Goal: Task Accomplishment & Management: Manage account settings

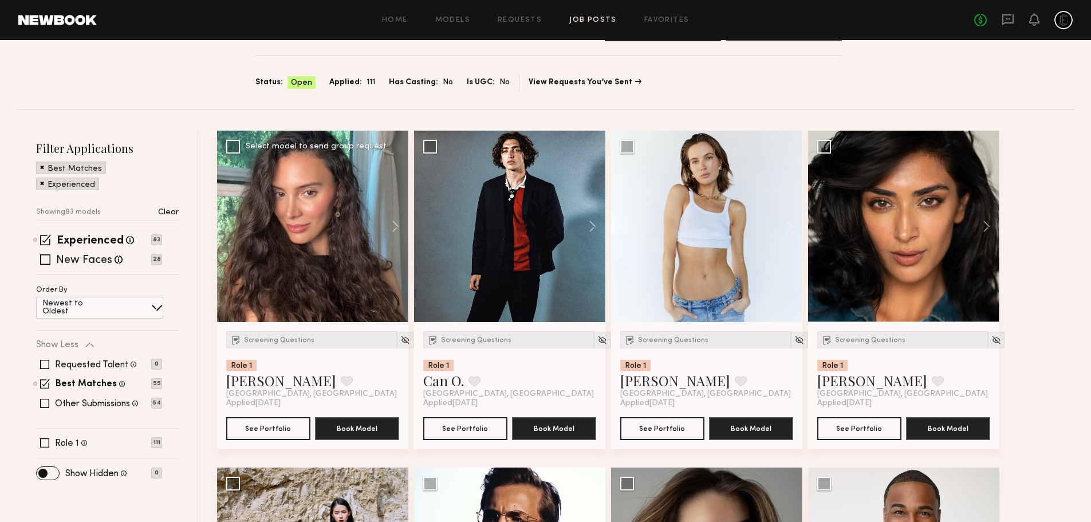
scroll to position [90, 0]
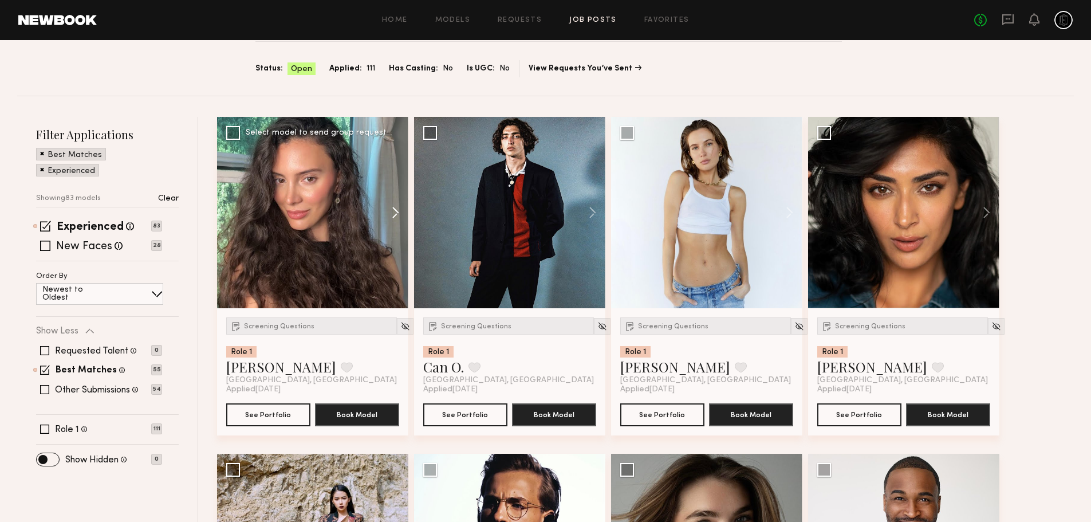
click at [394, 213] on button at bounding box center [390, 212] width 37 height 191
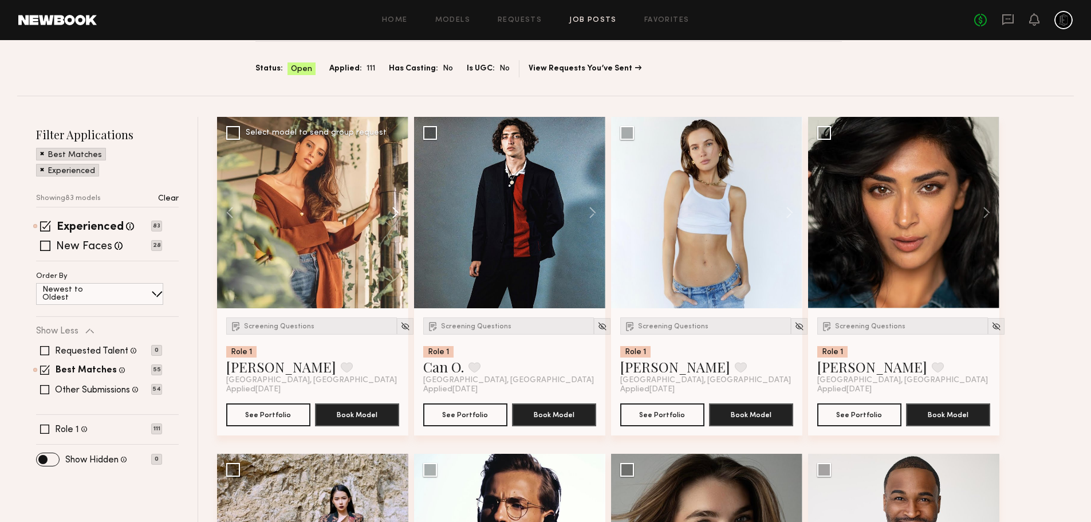
click at [394, 213] on button at bounding box center [390, 212] width 37 height 191
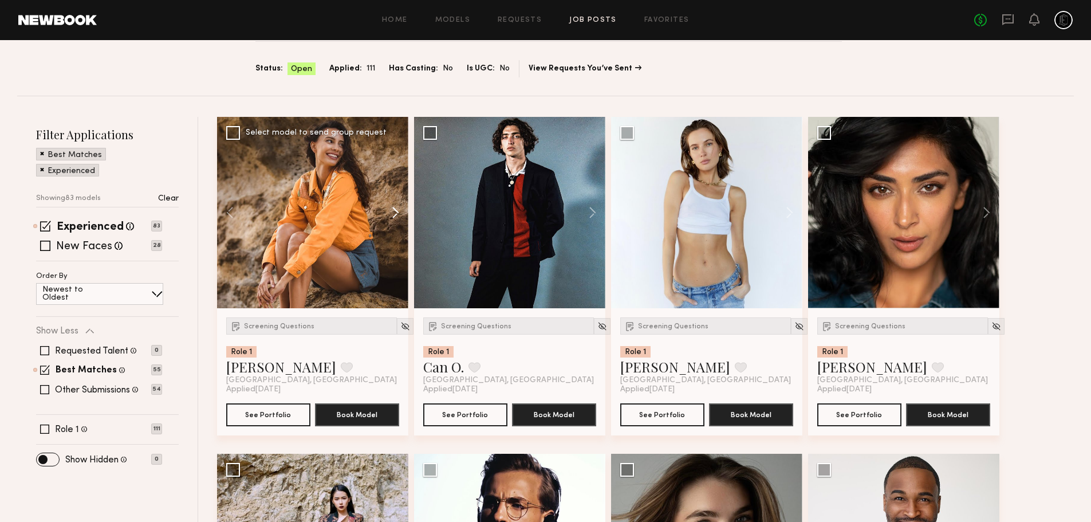
click at [394, 213] on button at bounding box center [390, 212] width 37 height 191
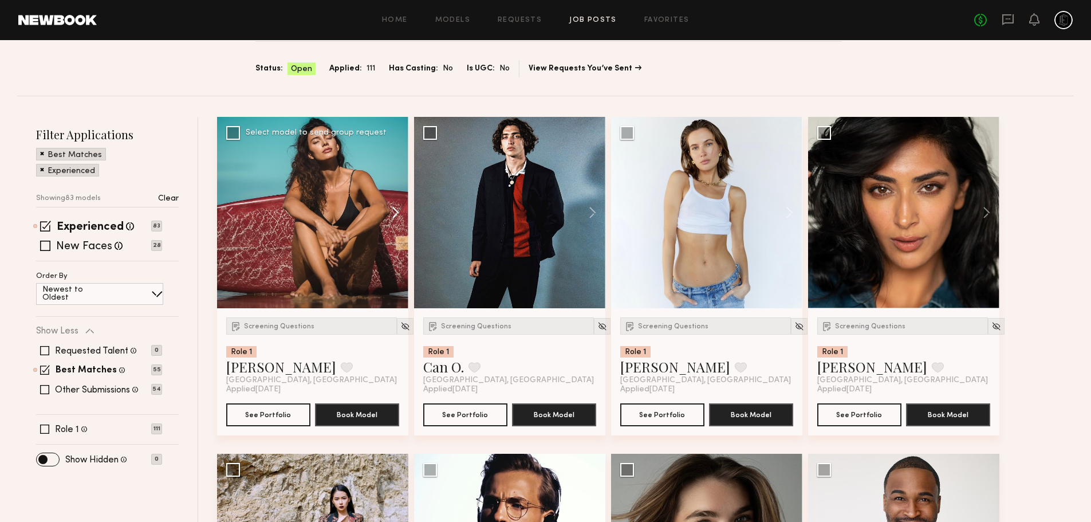
click at [394, 213] on button at bounding box center [390, 212] width 37 height 191
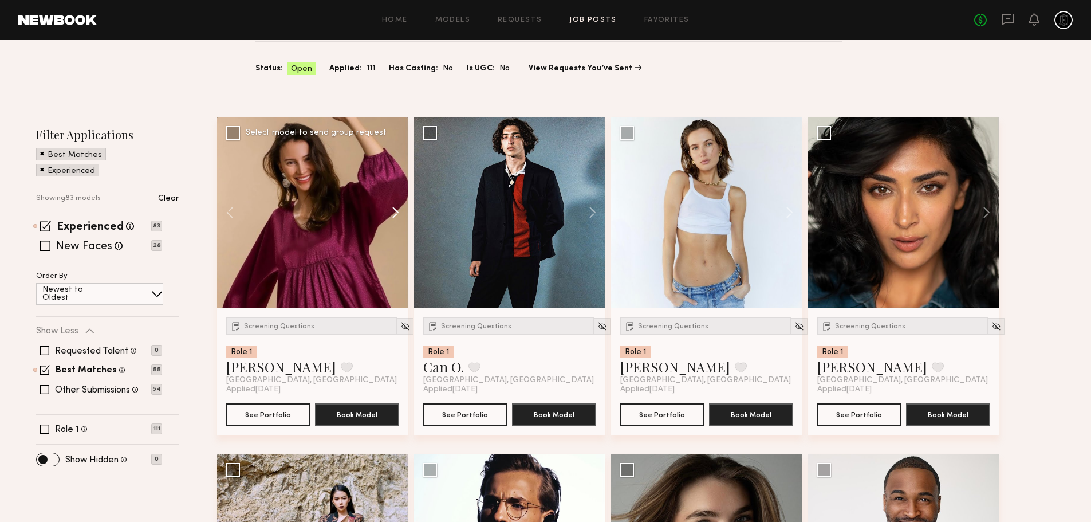
click at [394, 213] on button at bounding box center [390, 212] width 37 height 191
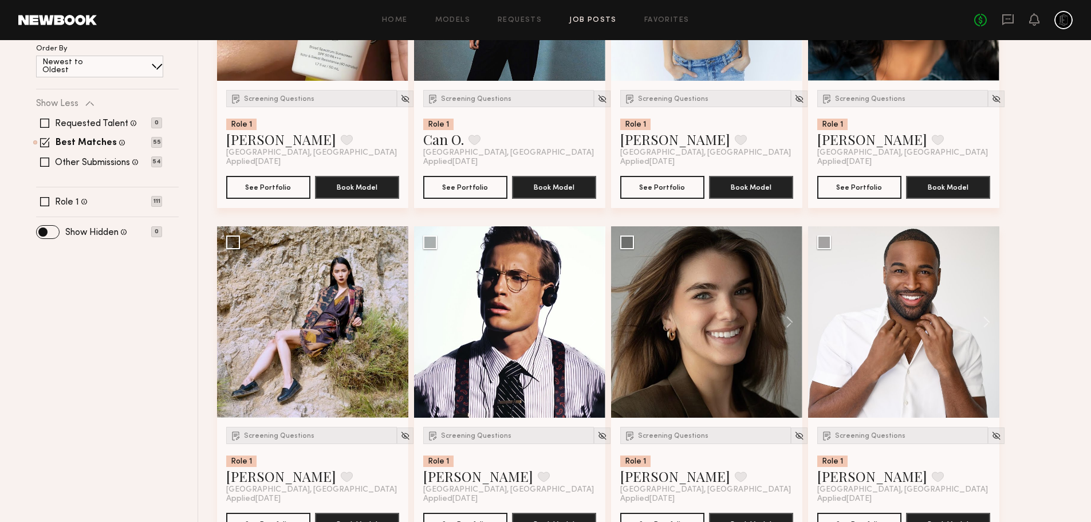
scroll to position [321, 0]
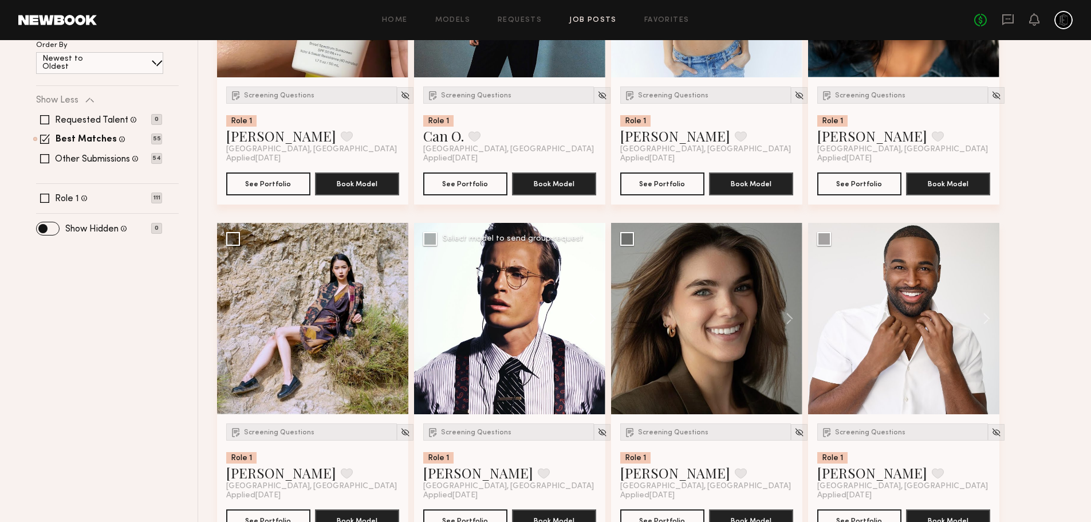
click at [597, 319] on button at bounding box center [587, 318] width 37 height 191
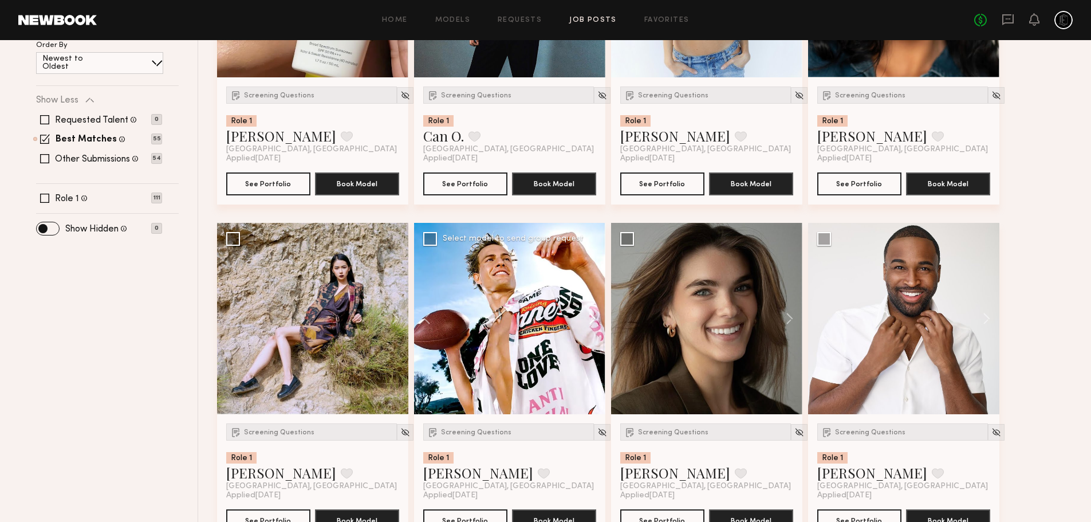
click at [595, 318] on button at bounding box center [587, 318] width 37 height 191
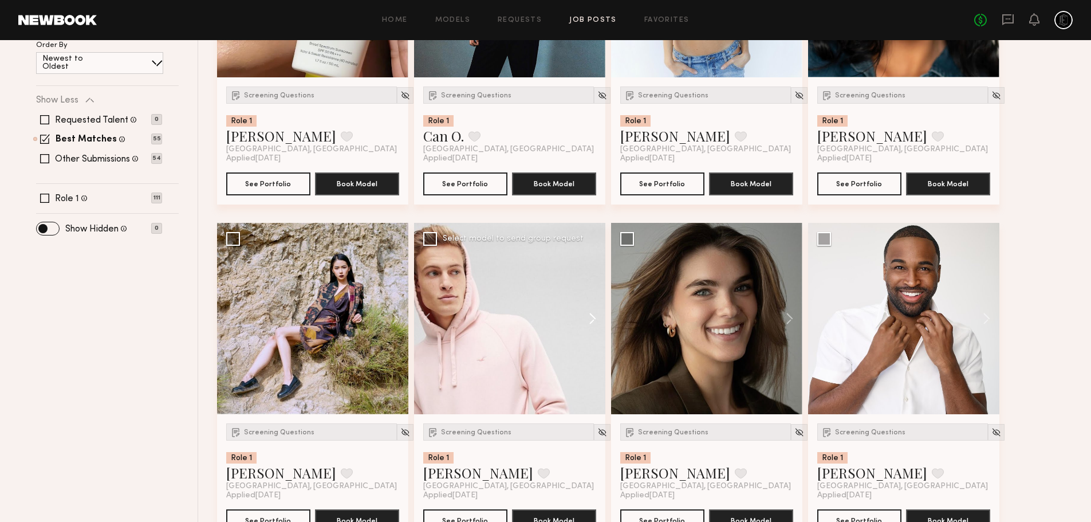
click at [595, 318] on button at bounding box center [587, 318] width 37 height 191
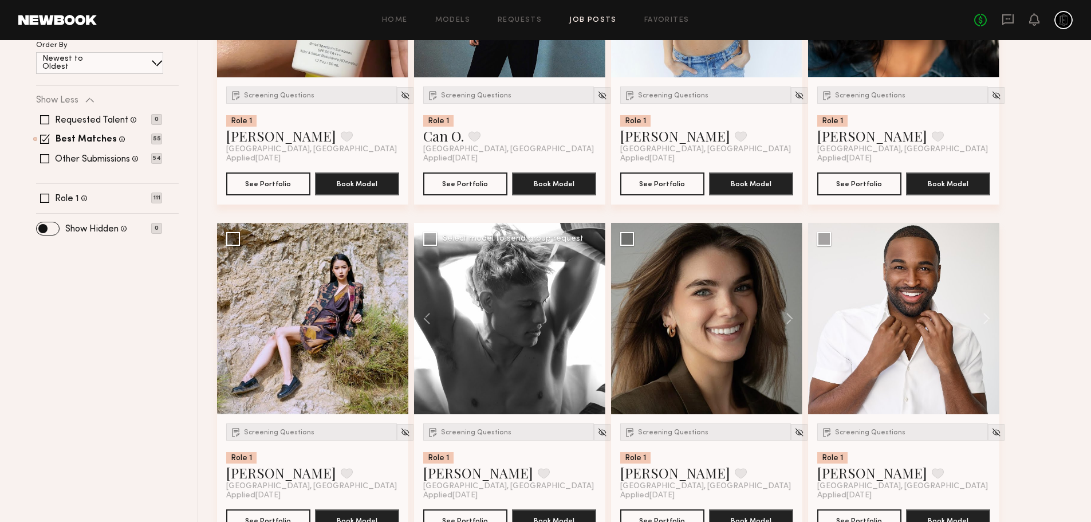
click at [595, 318] on button at bounding box center [587, 318] width 37 height 191
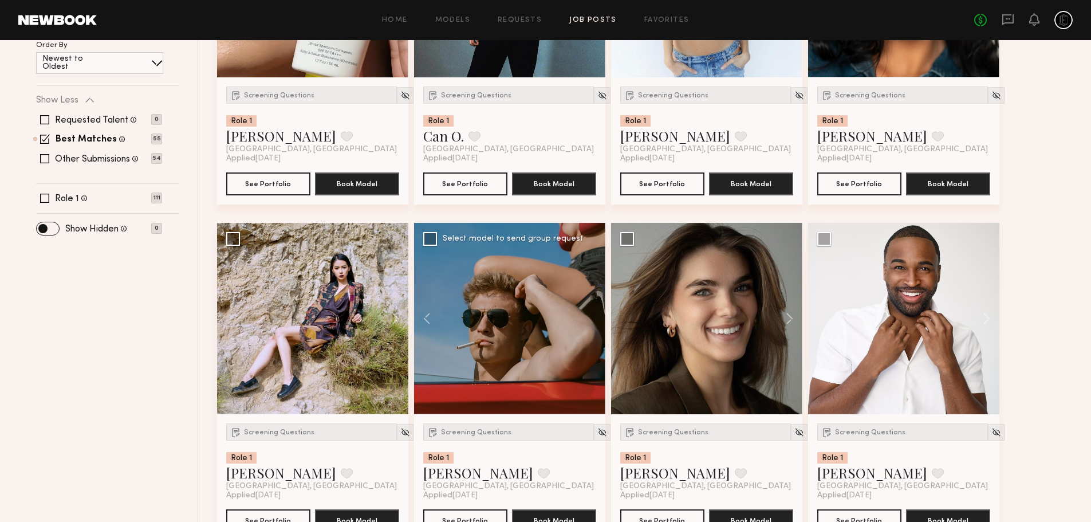
click at [595, 318] on div at bounding box center [509, 318] width 191 height 191
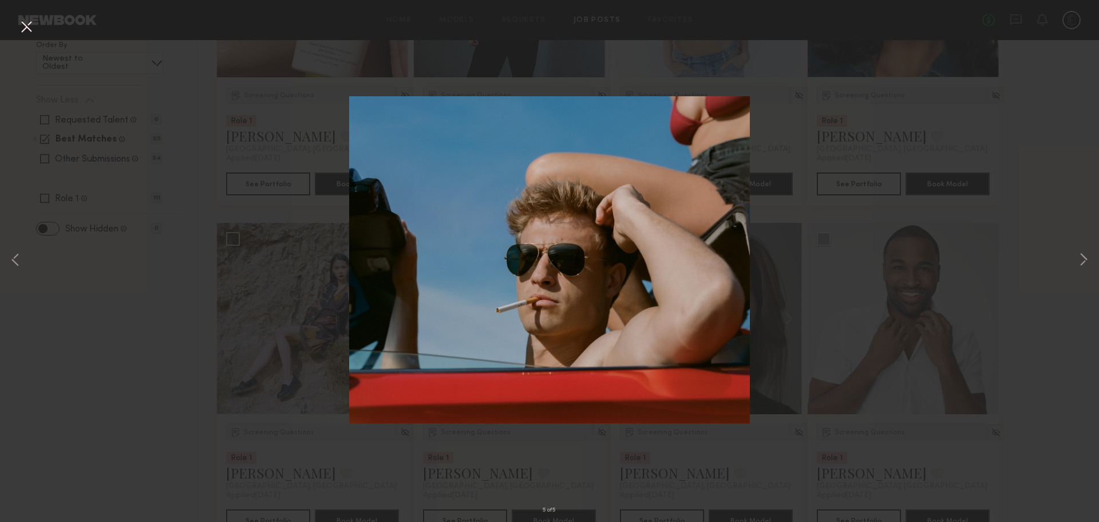
click at [21, 25] on button at bounding box center [26, 27] width 18 height 21
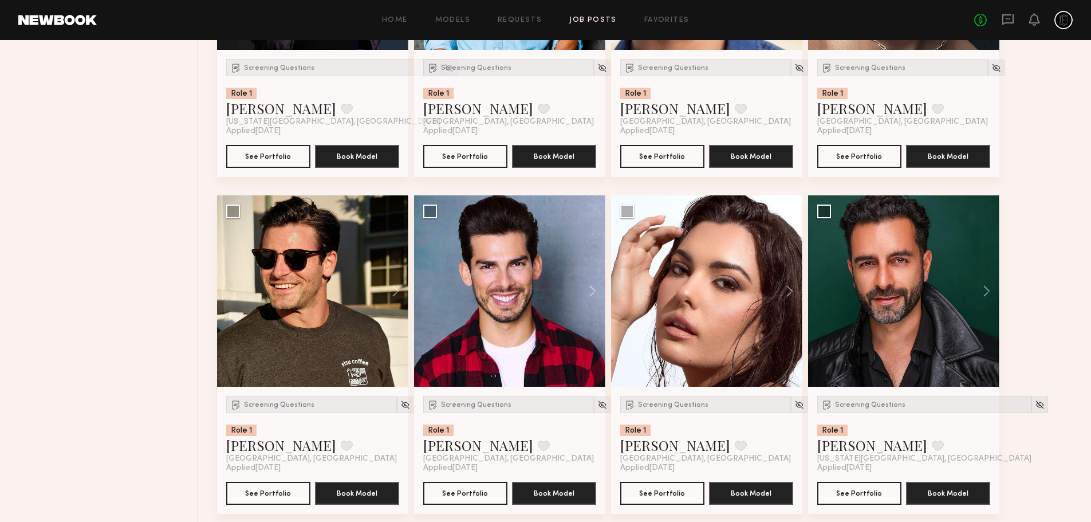
scroll to position [1465, 0]
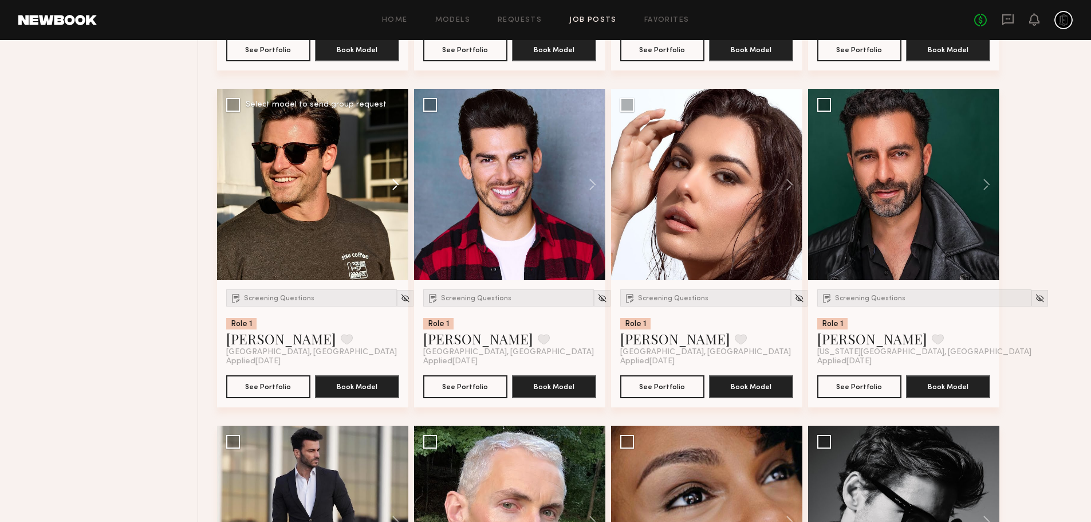
click at [391, 184] on button at bounding box center [390, 184] width 37 height 191
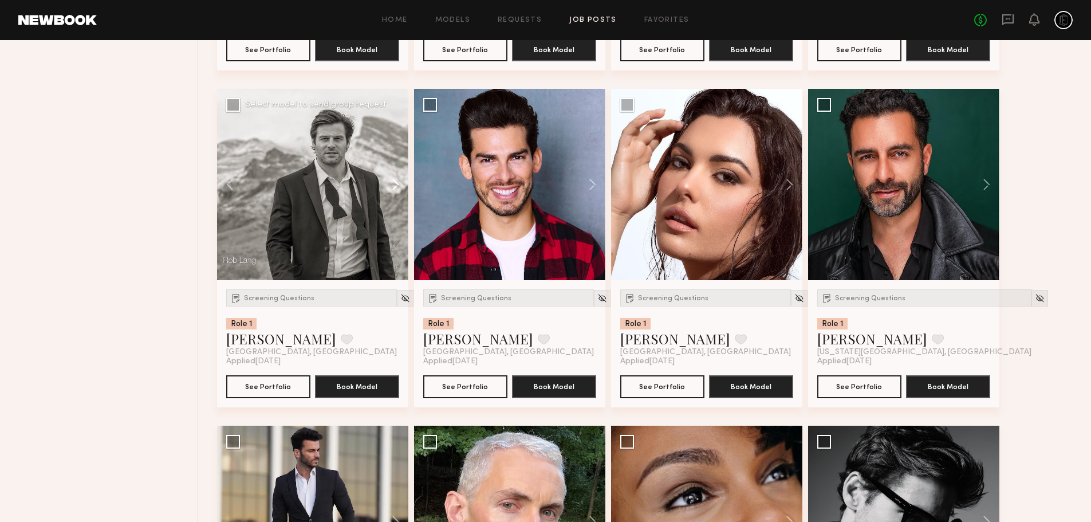
click at [393, 183] on button at bounding box center [390, 184] width 37 height 191
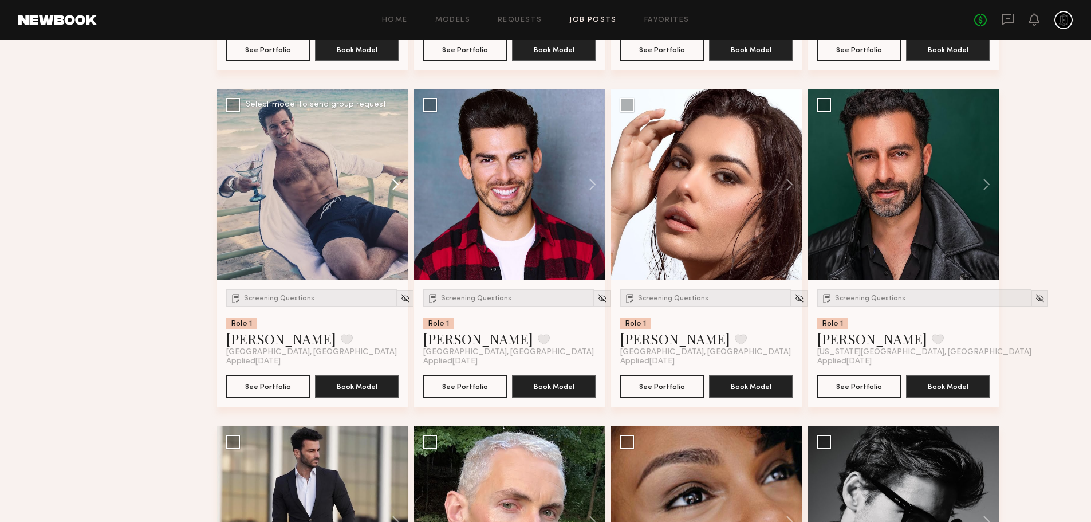
click at [394, 183] on button at bounding box center [390, 184] width 37 height 191
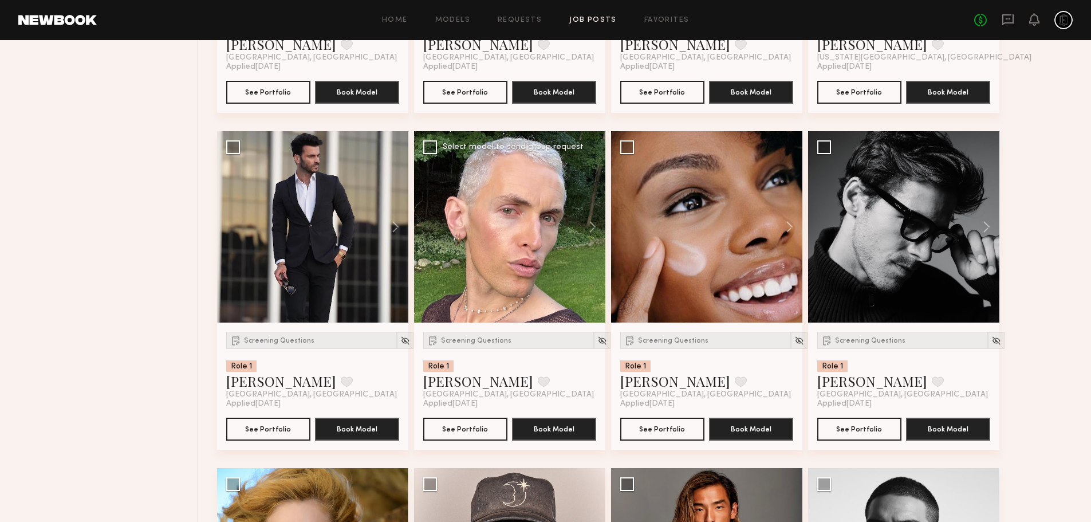
scroll to position [2058, 0]
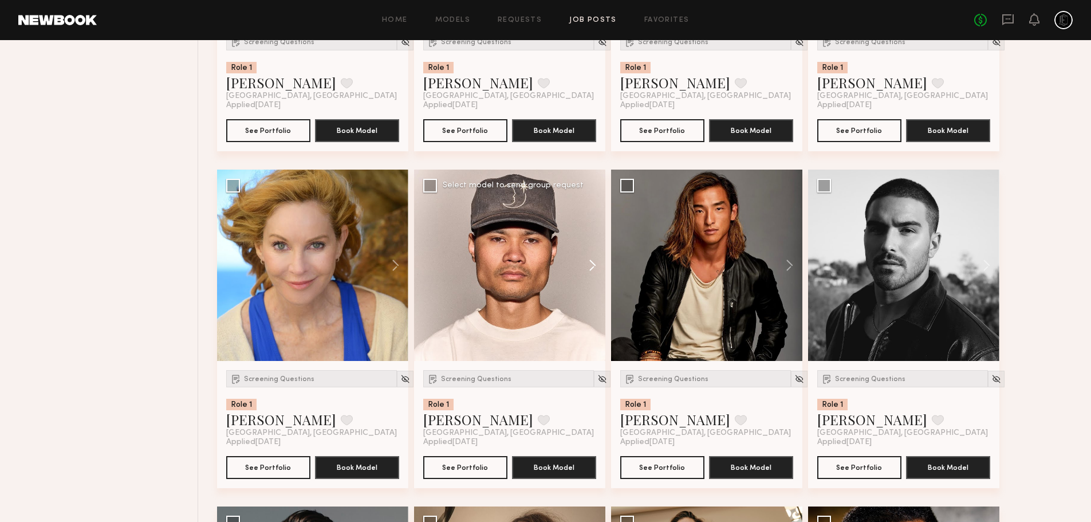
click at [593, 265] on button at bounding box center [587, 264] width 37 height 191
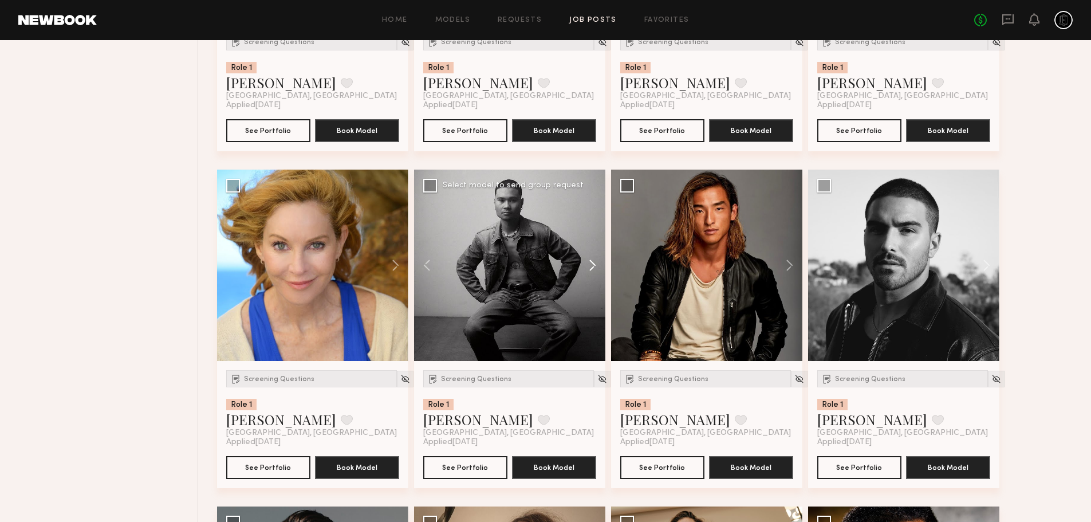
click at [593, 265] on button at bounding box center [587, 264] width 37 height 191
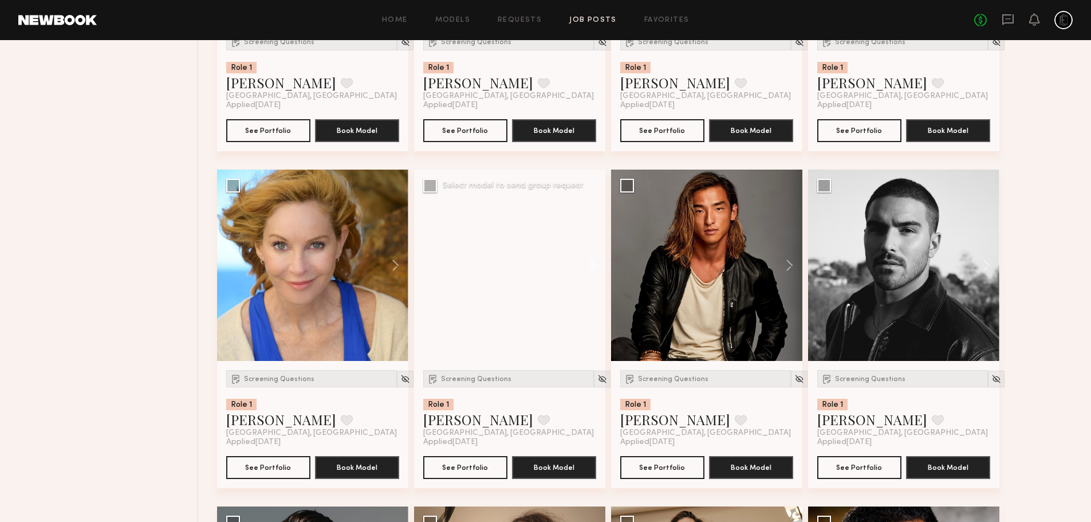
click at [593, 265] on button at bounding box center [587, 264] width 37 height 191
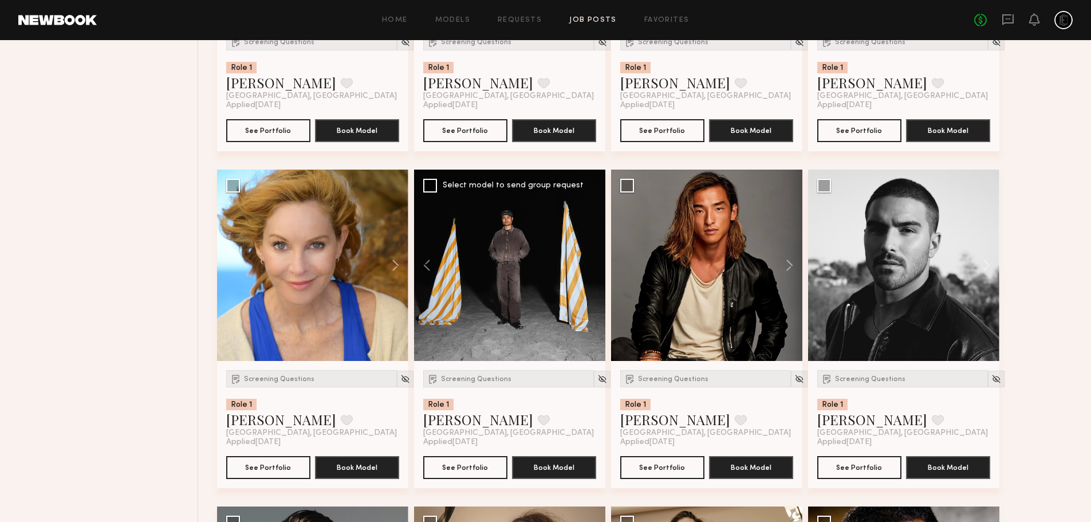
click at [593, 265] on div at bounding box center [509, 264] width 191 height 191
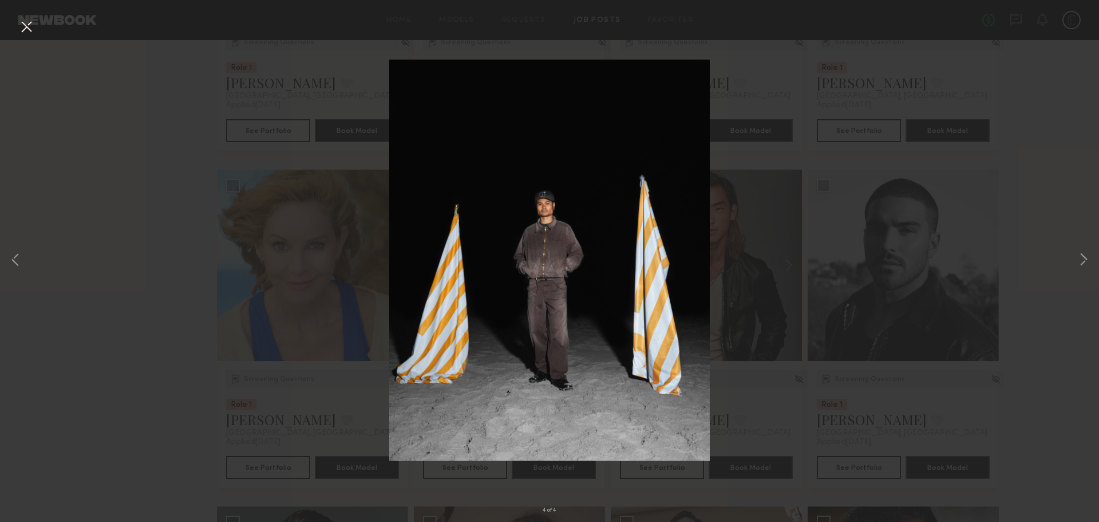
click at [19, 26] on button at bounding box center [26, 27] width 18 height 21
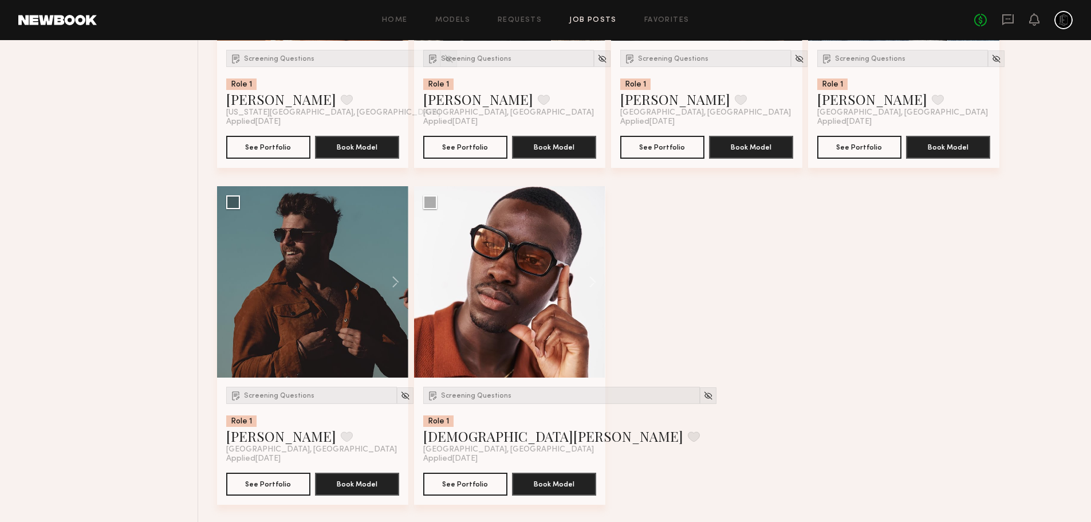
scroll to position [3725, 0]
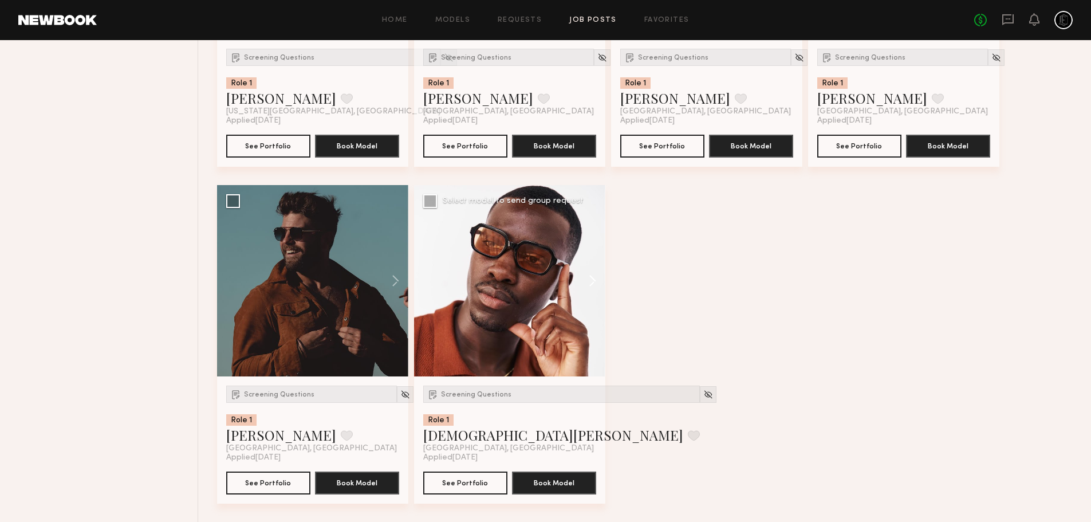
click at [590, 278] on button at bounding box center [587, 280] width 37 height 191
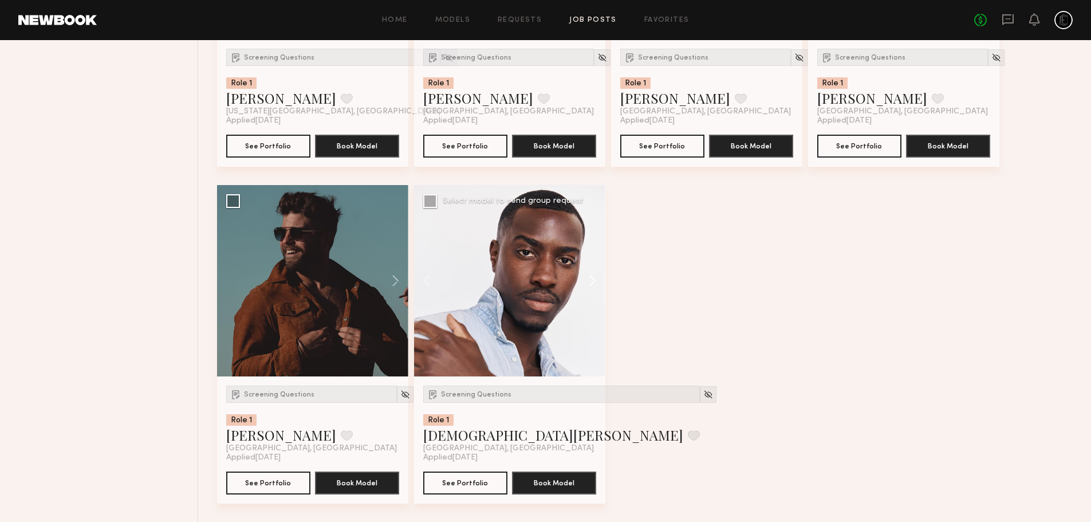
click at [593, 279] on button at bounding box center [587, 280] width 37 height 191
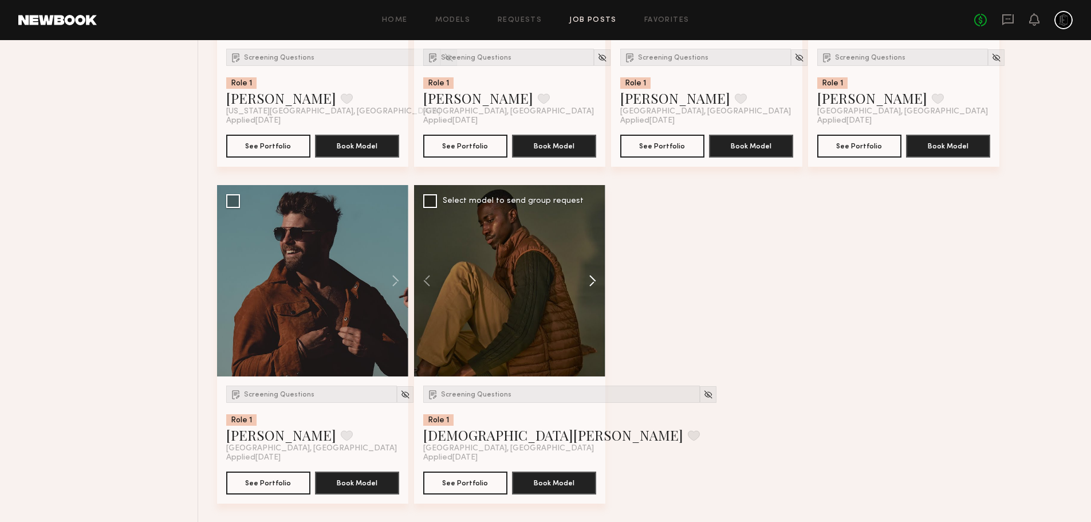
click at [593, 279] on button at bounding box center [587, 280] width 37 height 191
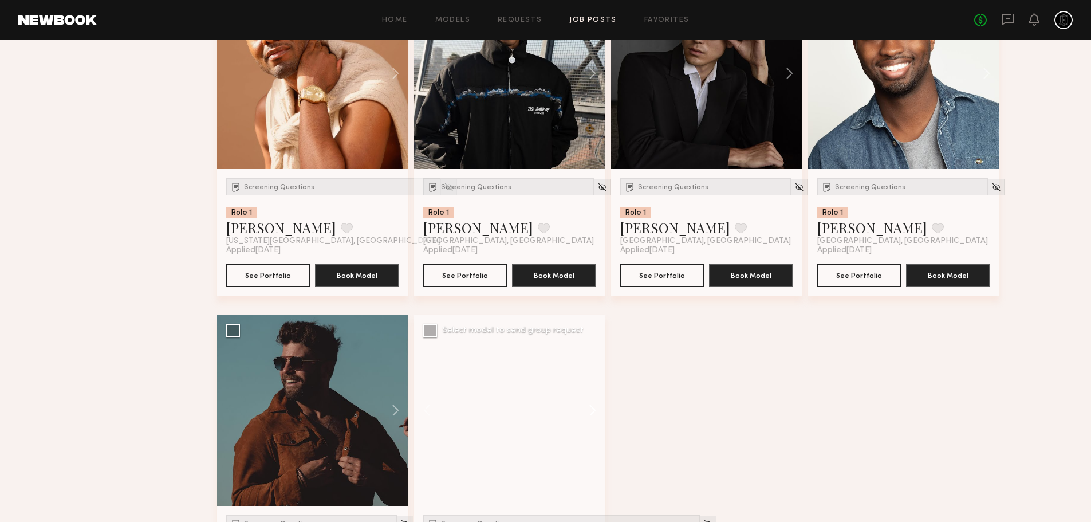
scroll to position [3331, 0]
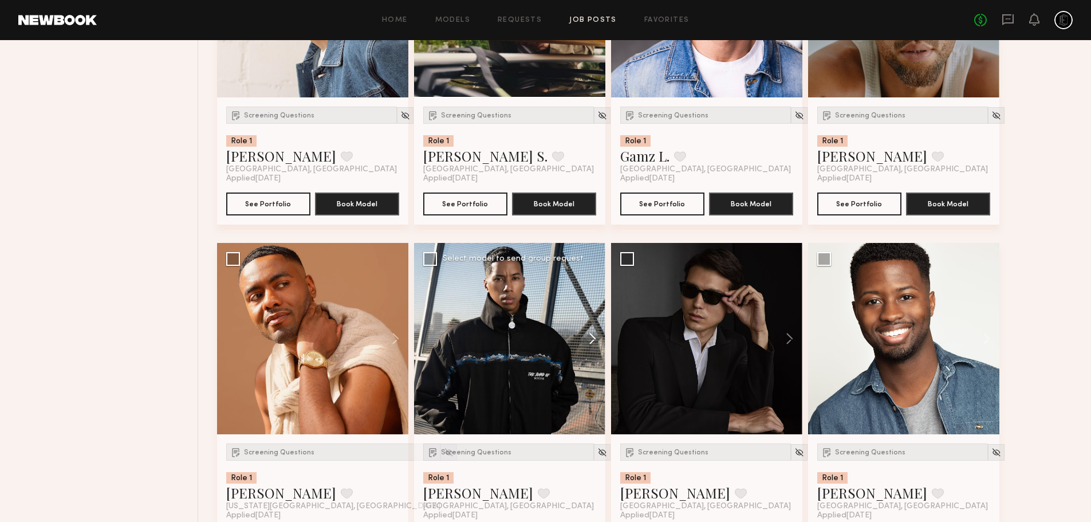
click at [597, 334] on button at bounding box center [587, 338] width 37 height 191
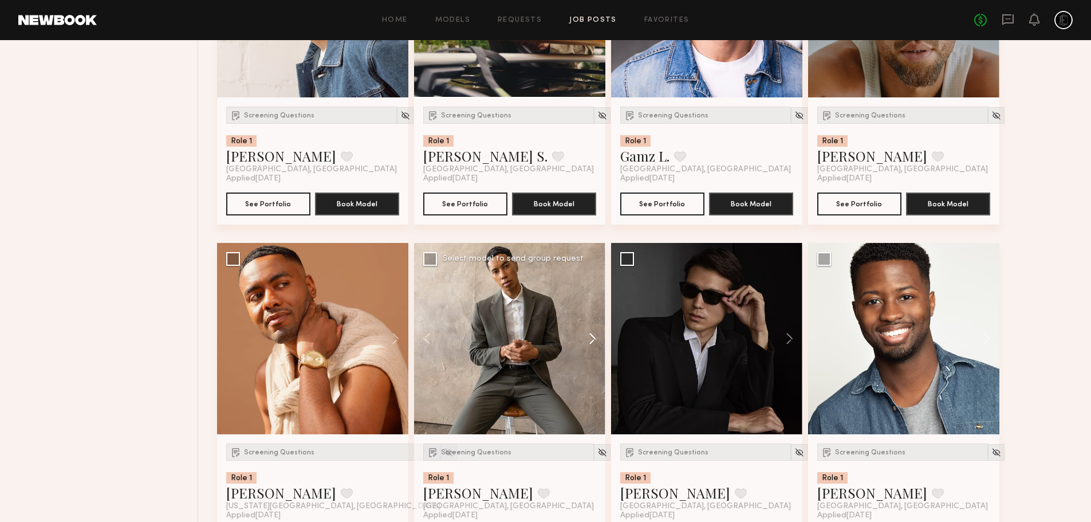
click at [594, 335] on button at bounding box center [587, 338] width 37 height 191
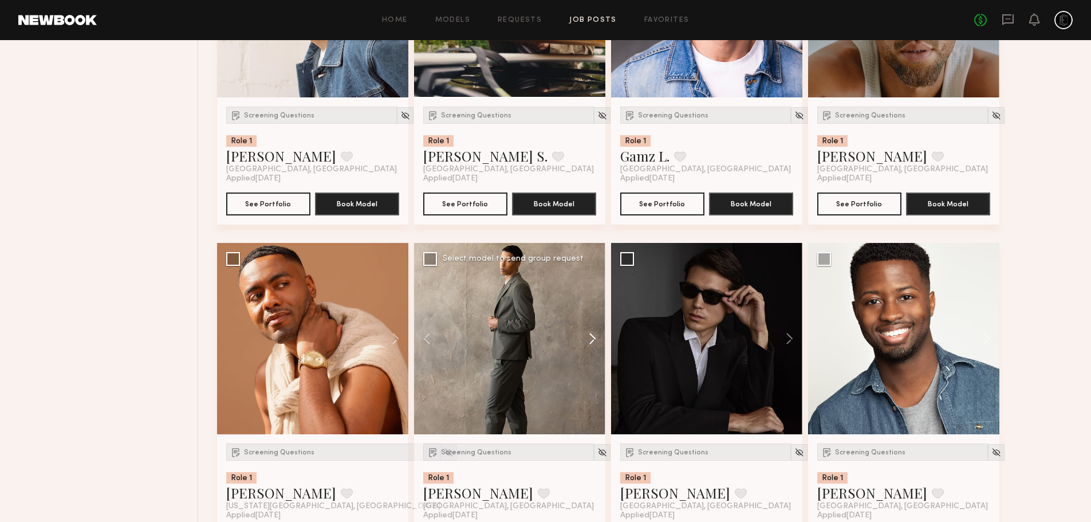
click at [594, 334] on button at bounding box center [587, 338] width 37 height 191
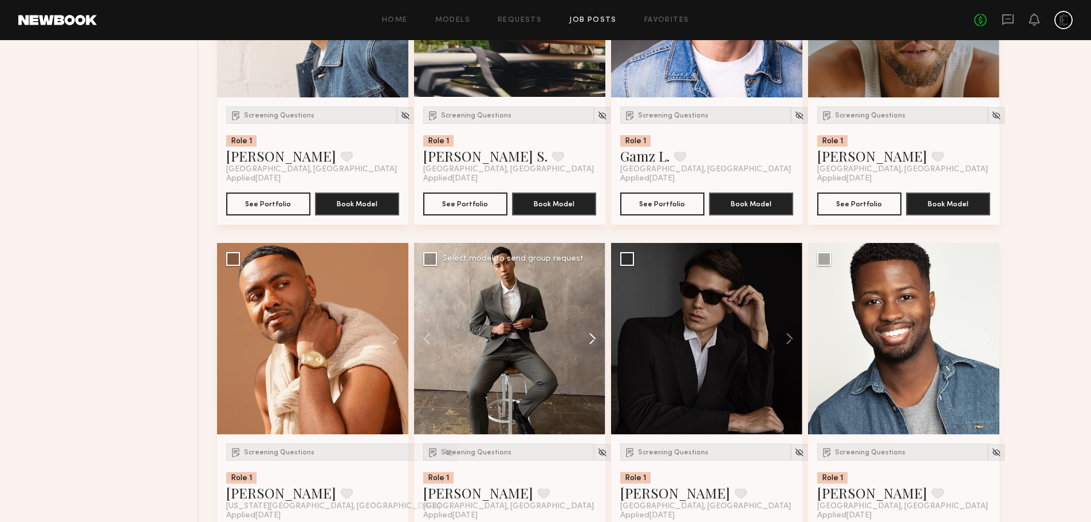
click at [594, 334] on button at bounding box center [587, 338] width 37 height 191
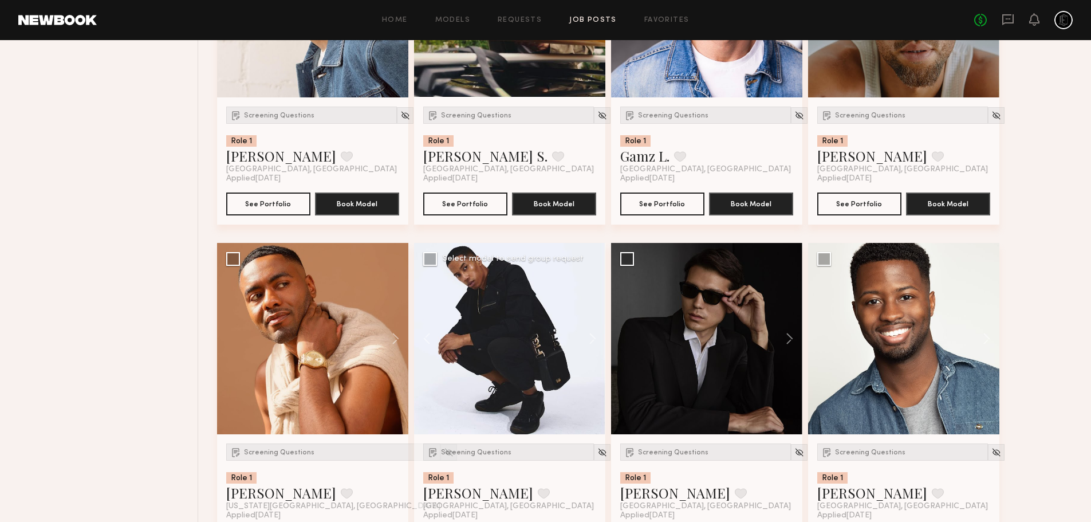
scroll to position [2935, 0]
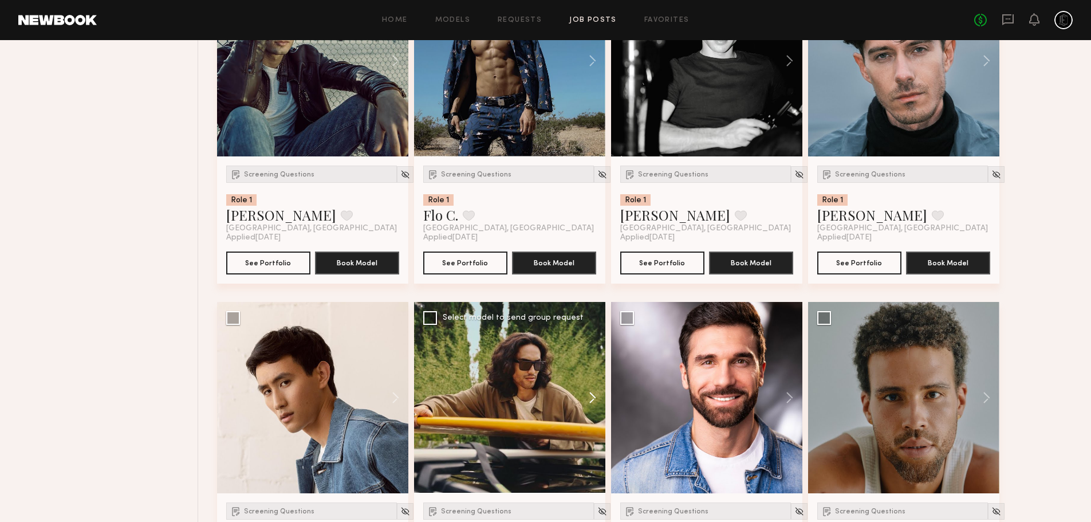
click at [590, 390] on button at bounding box center [587, 397] width 37 height 191
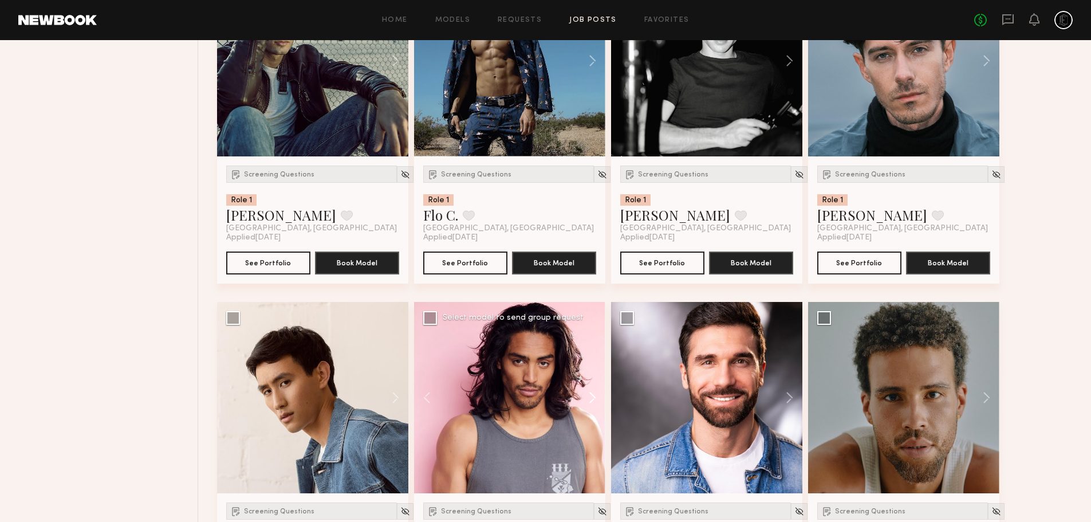
click at [591, 391] on button at bounding box center [587, 397] width 37 height 191
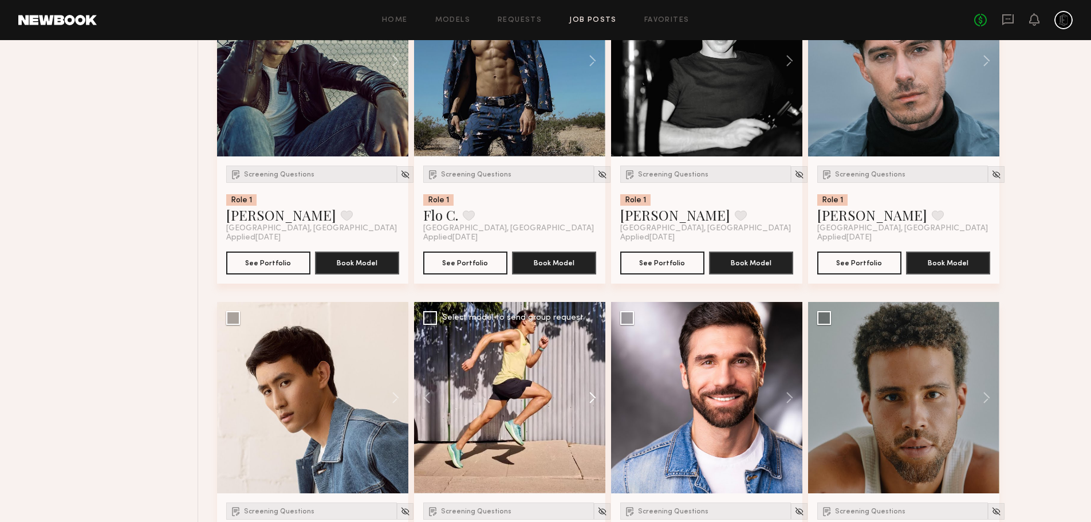
click at [591, 391] on button at bounding box center [587, 397] width 37 height 191
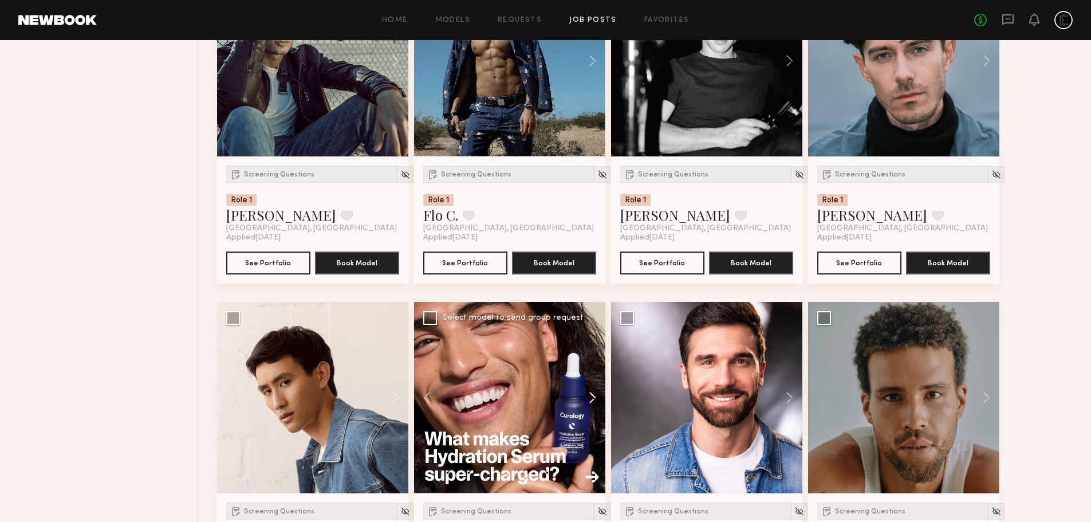
click at [591, 391] on button at bounding box center [587, 397] width 37 height 191
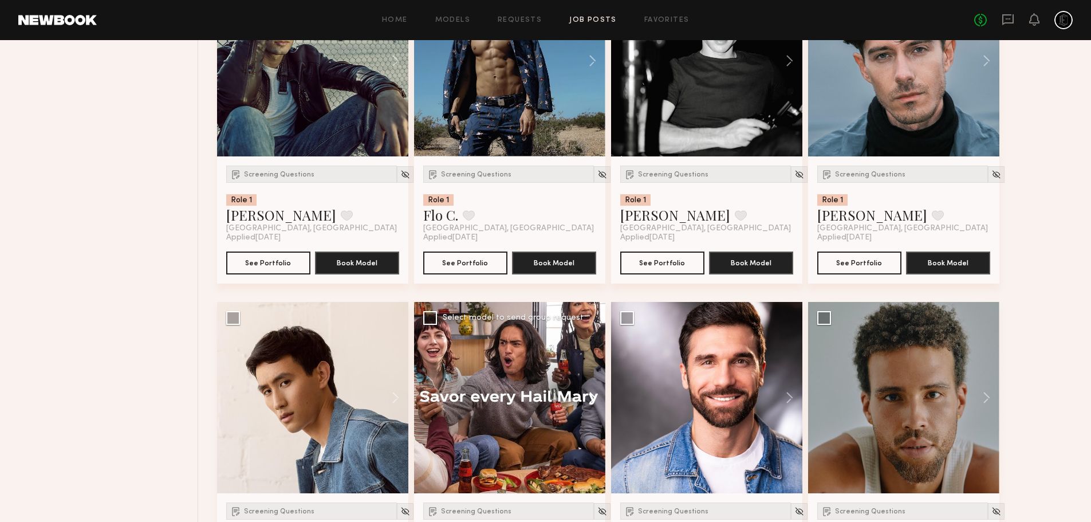
click at [592, 392] on button at bounding box center [587, 397] width 37 height 191
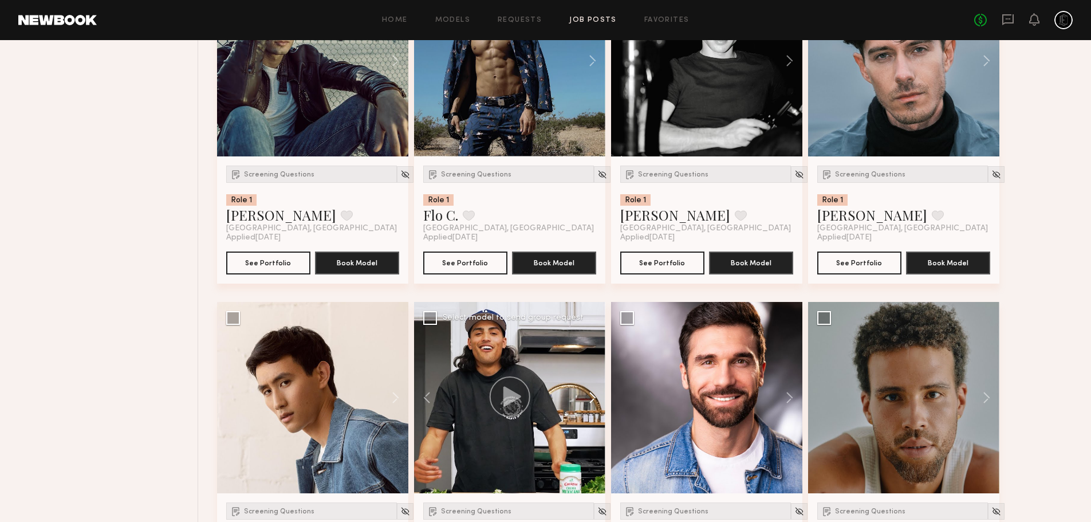
click at [593, 393] on button at bounding box center [587, 397] width 37 height 191
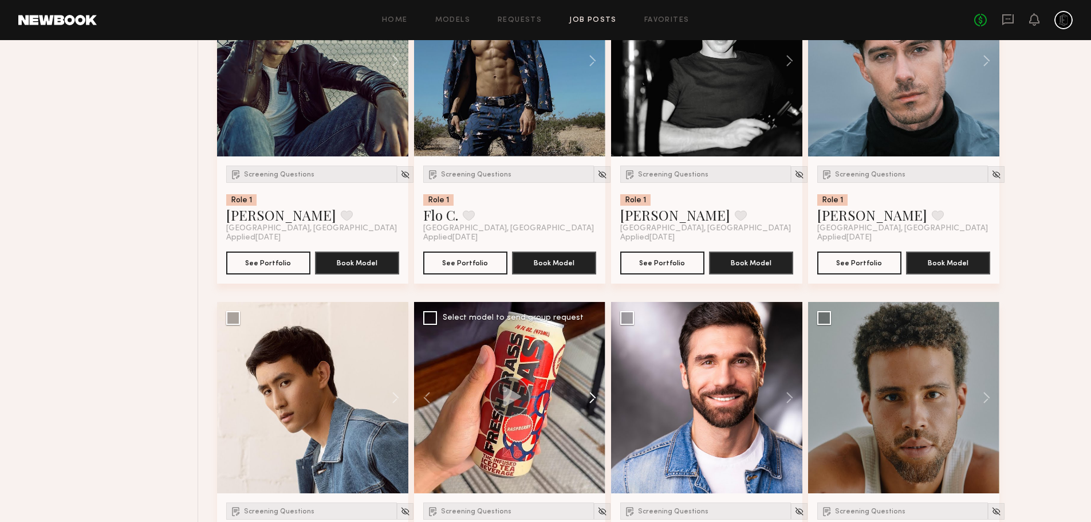
click at [593, 393] on button at bounding box center [587, 397] width 37 height 191
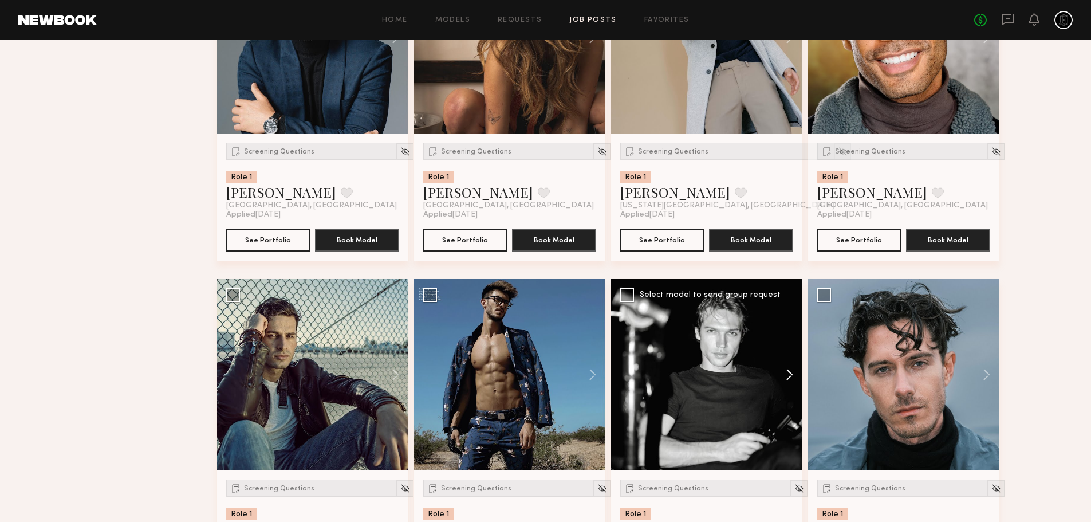
scroll to position [2625, 0]
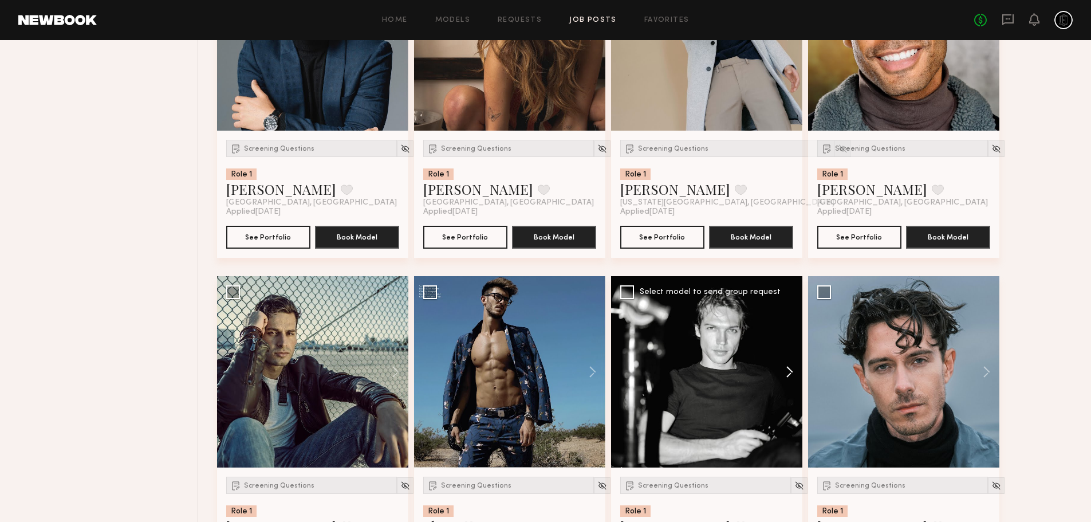
click at [781, 368] on button at bounding box center [783, 371] width 37 height 191
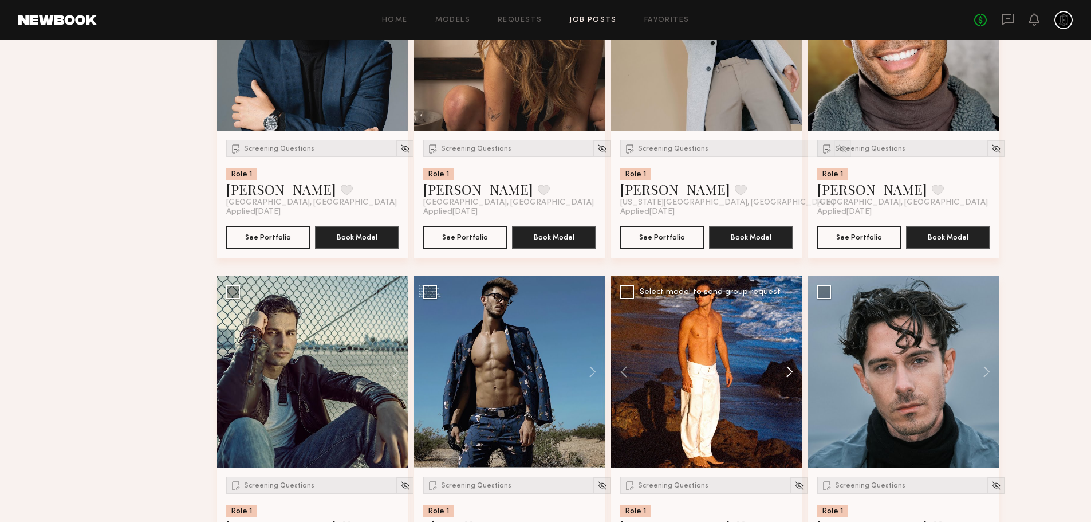
click at [788, 369] on button at bounding box center [783, 371] width 37 height 191
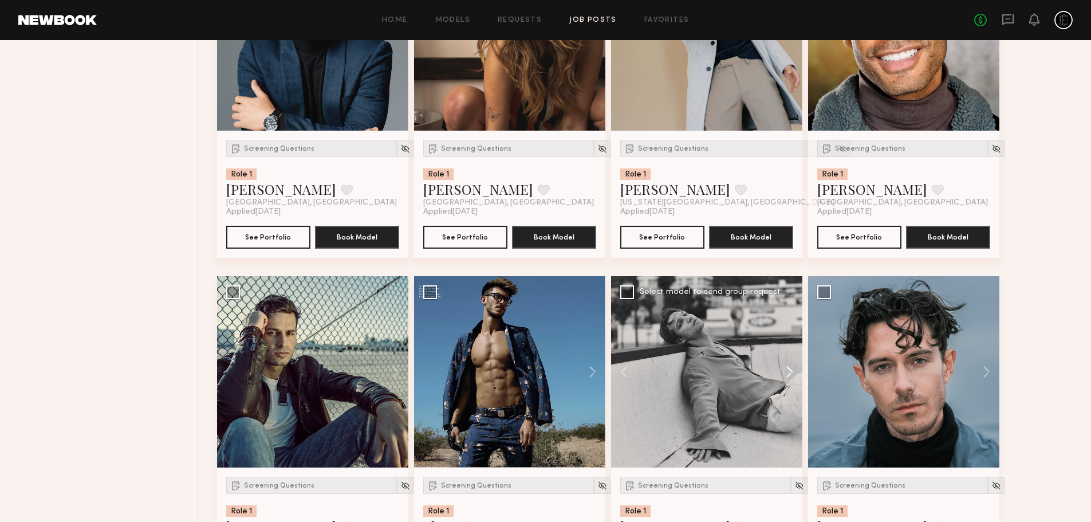
click at [788, 369] on button at bounding box center [783, 371] width 37 height 191
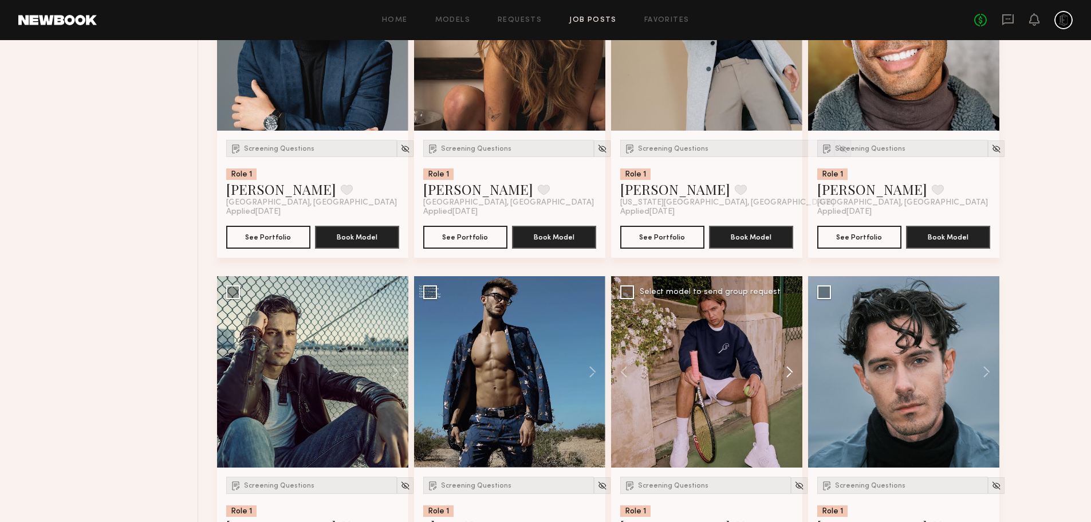
click at [788, 369] on button at bounding box center [783, 371] width 37 height 191
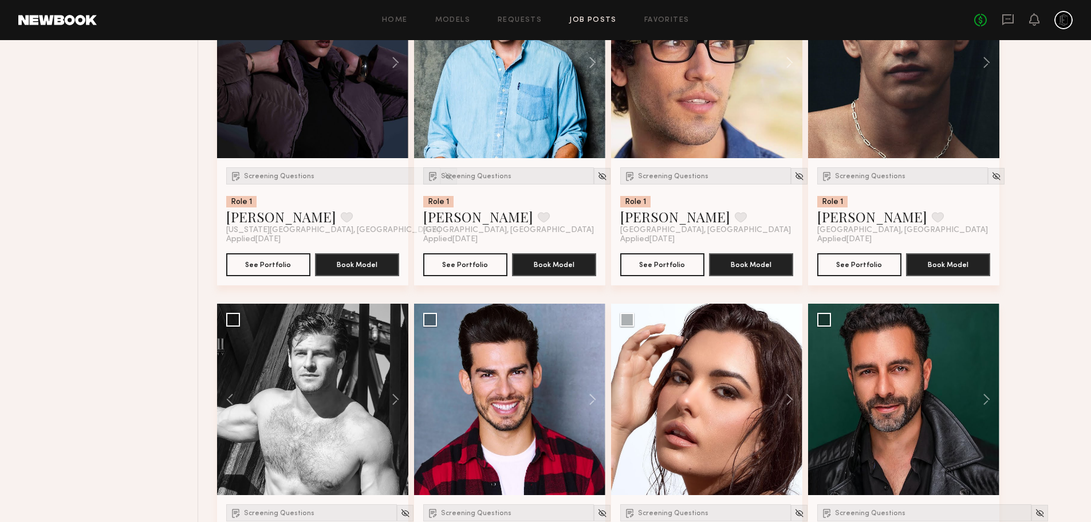
scroll to position [0, 0]
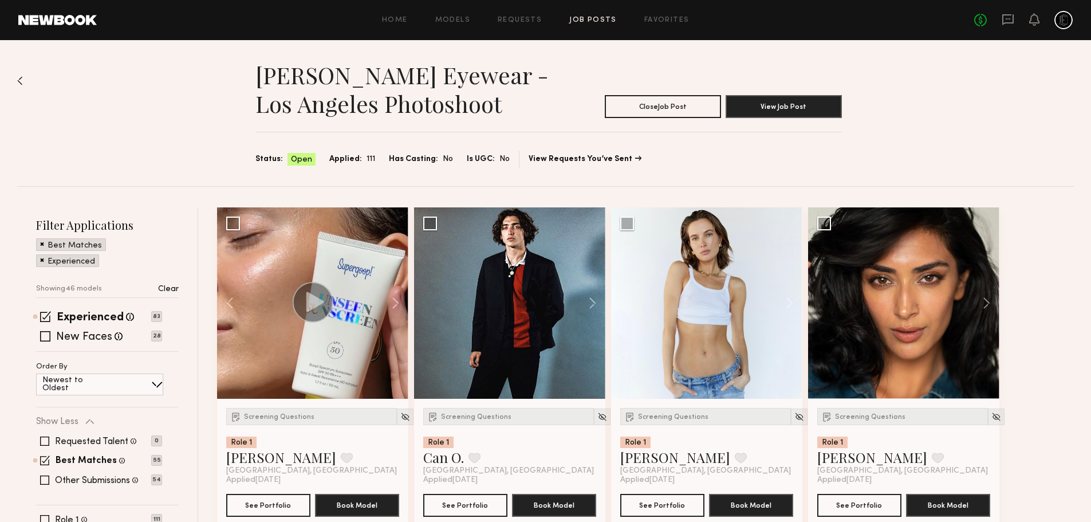
click at [191, 153] on div "[PERSON_NAME] Eyewear - [GEOGRAPHIC_DATA] Photoshoot Close Job Post View Job Po…" at bounding box center [545, 113] width 1056 height 146
click at [49, 336] on span at bounding box center [45, 336] width 10 height 10
click at [46, 315] on span at bounding box center [45, 316] width 11 height 11
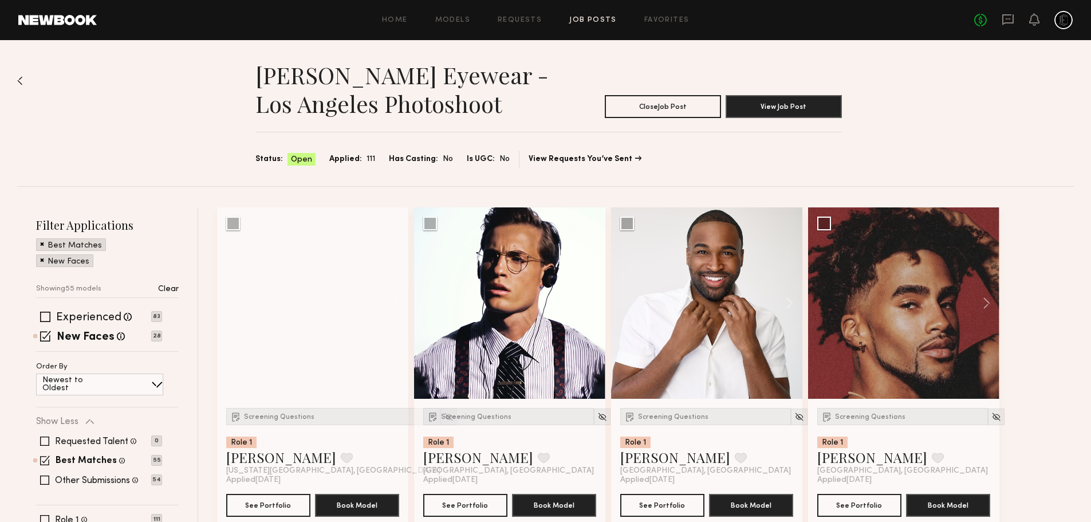
click at [38, 289] on div "Filter Applications Best Matches New Faces Showing 55 models Clear Experienced …" at bounding box center [107, 385] width 143 height 337
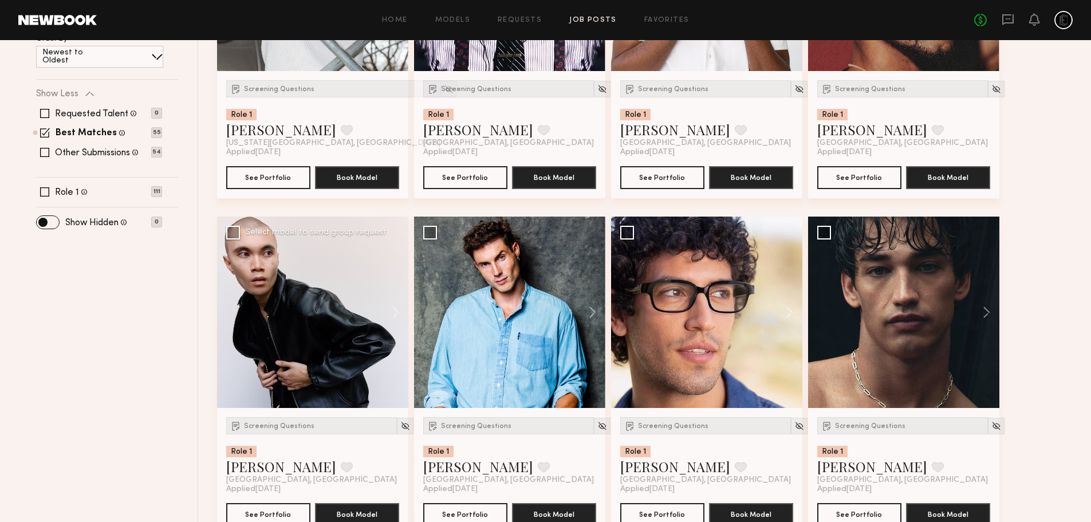
scroll to position [392, 0]
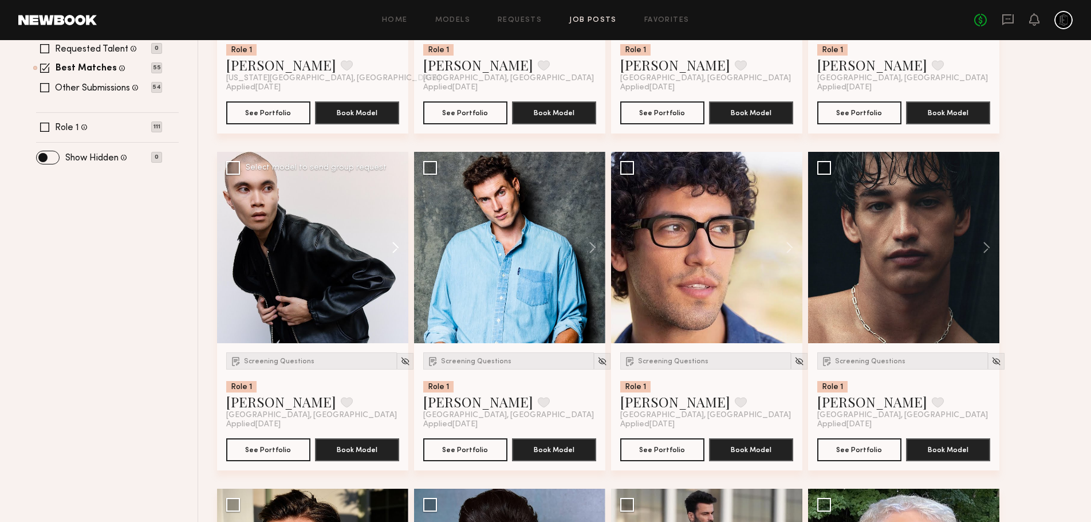
click at [396, 247] on button at bounding box center [390, 247] width 37 height 191
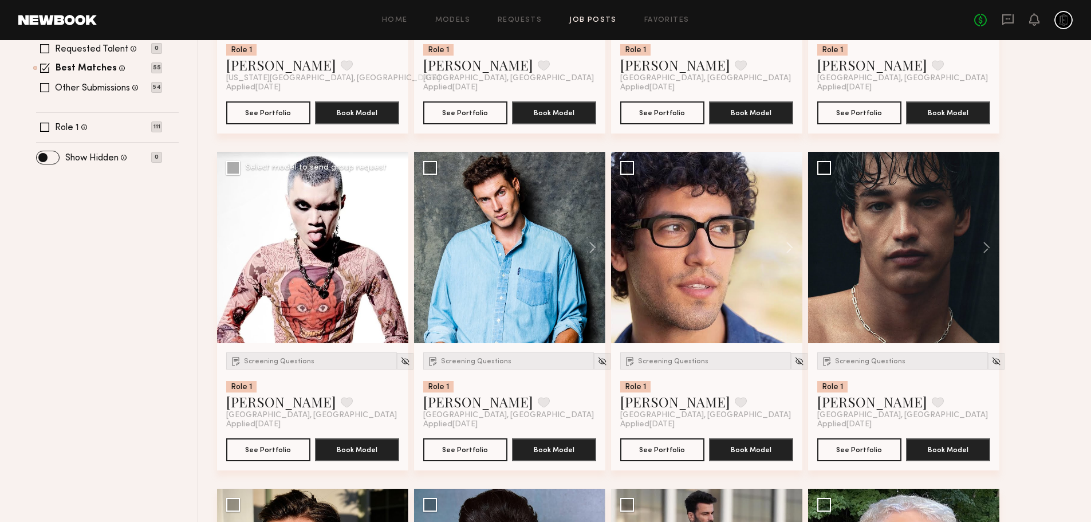
click at [396, 247] on button at bounding box center [390, 247] width 37 height 191
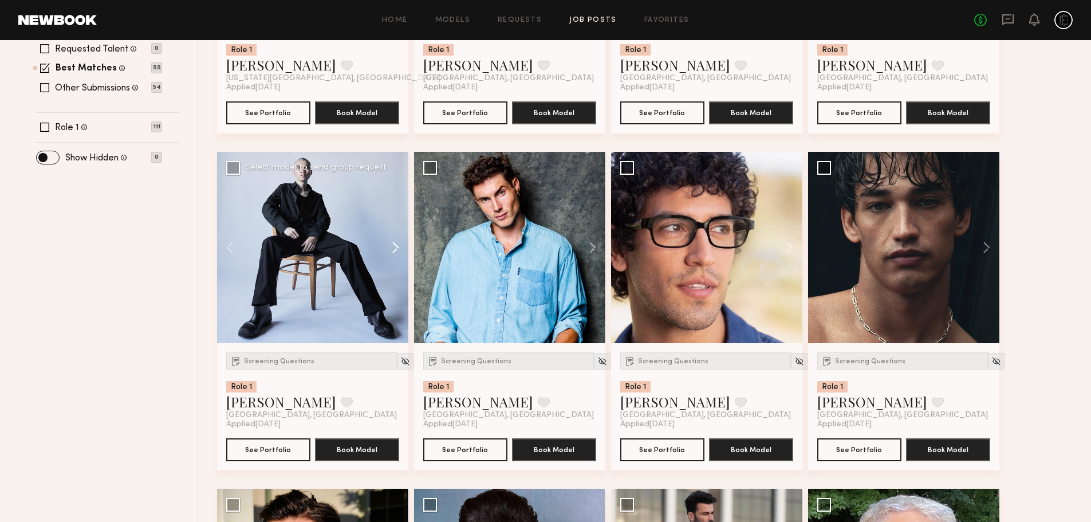
click at [396, 247] on button at bounding box center [390, 247] width 37 height 191
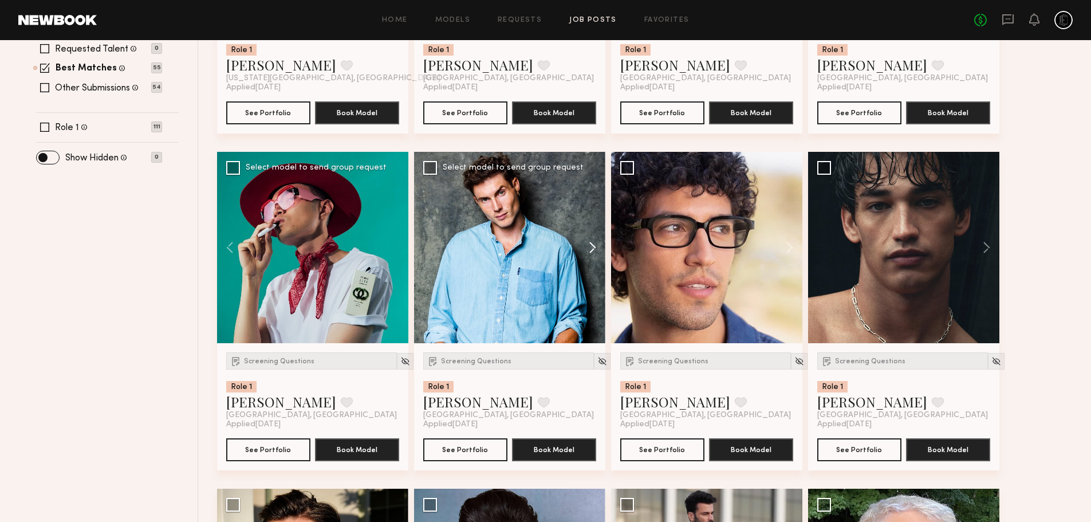
click at [585, 248] on button at bounding box center [587, 247] width 37 height 191
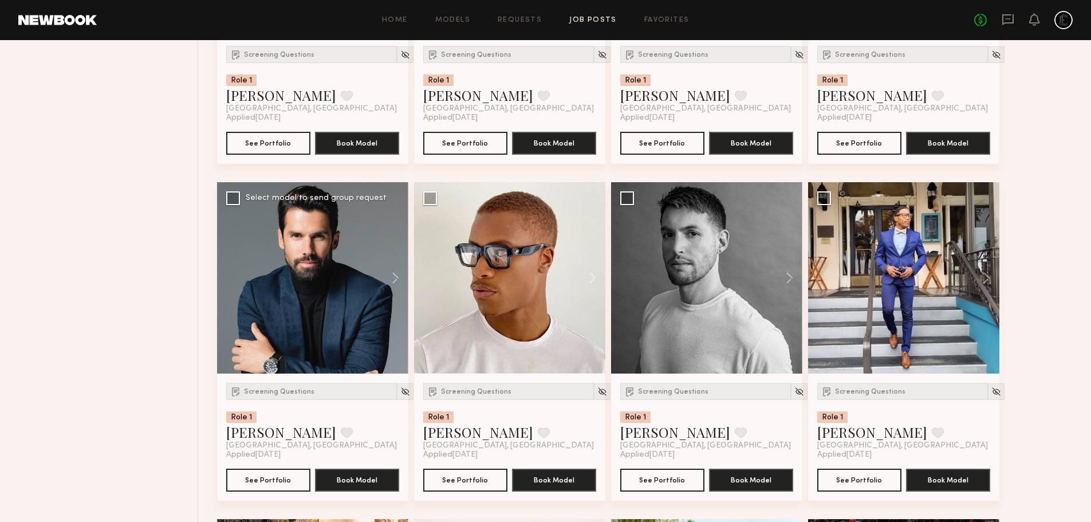
scroll to position [1373, 0]
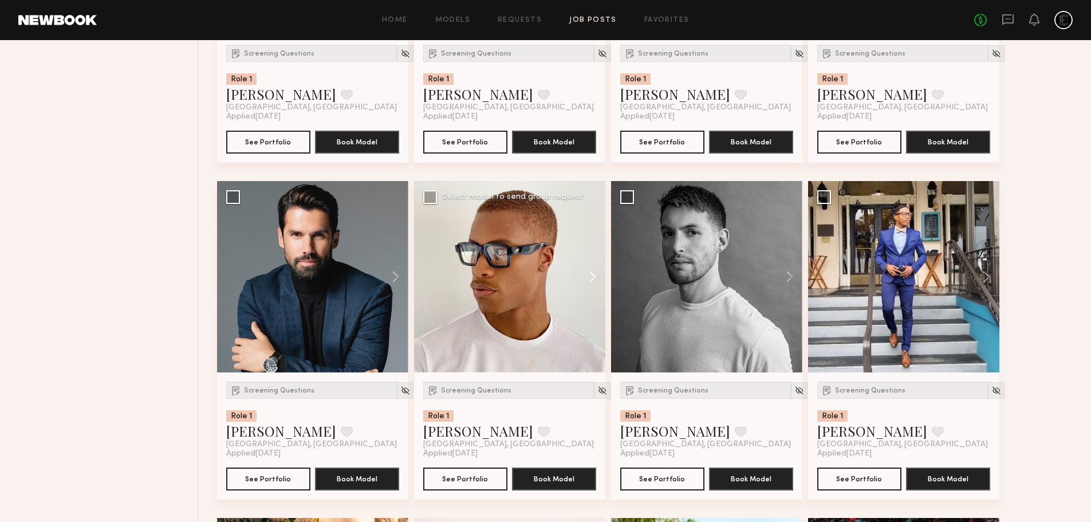
click at [576, 275] on button at bounding box center [587, 276] width 37 height 191
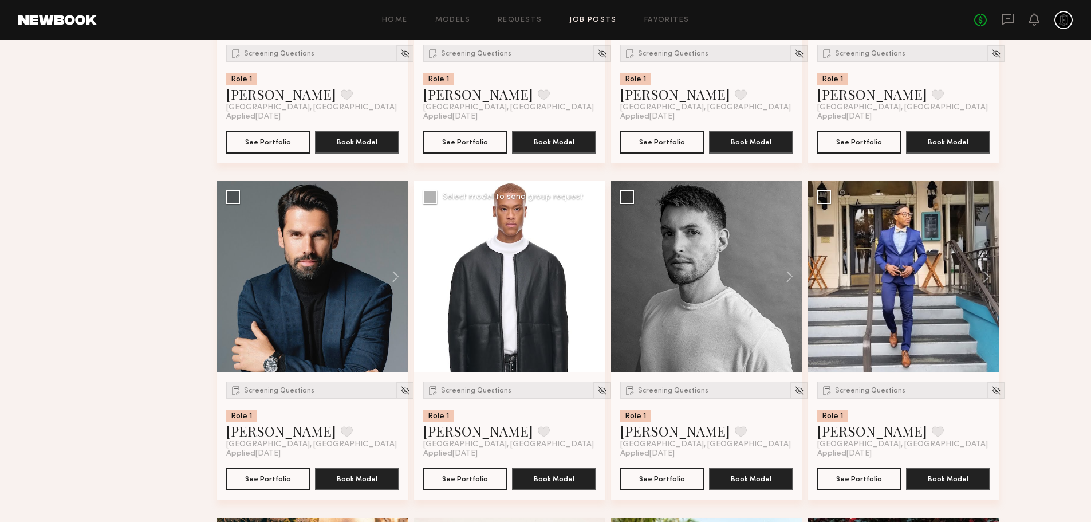
click at [594, 275] on button at bounding box center [587, 276] width 37 height 191
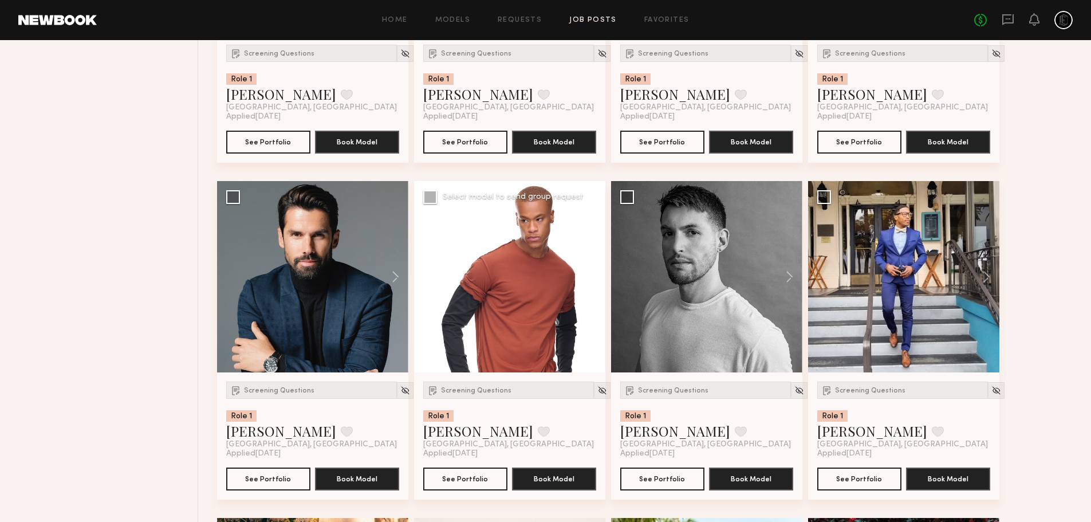
click at [594, 275] on button at bounding box center [587, 276] width 37 height 191
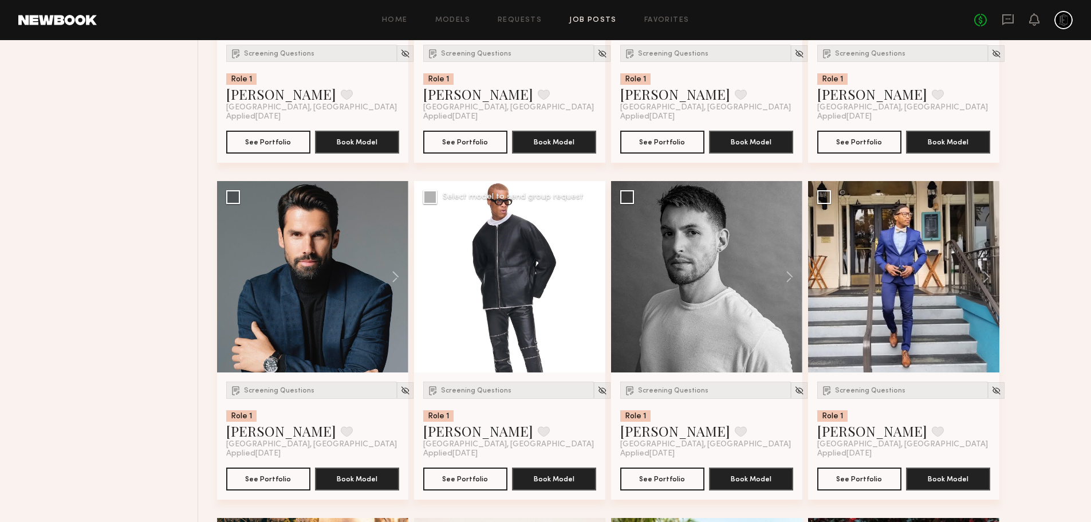
click at [594, 275] on button at bounding box center [587, 276] width 37 height 191
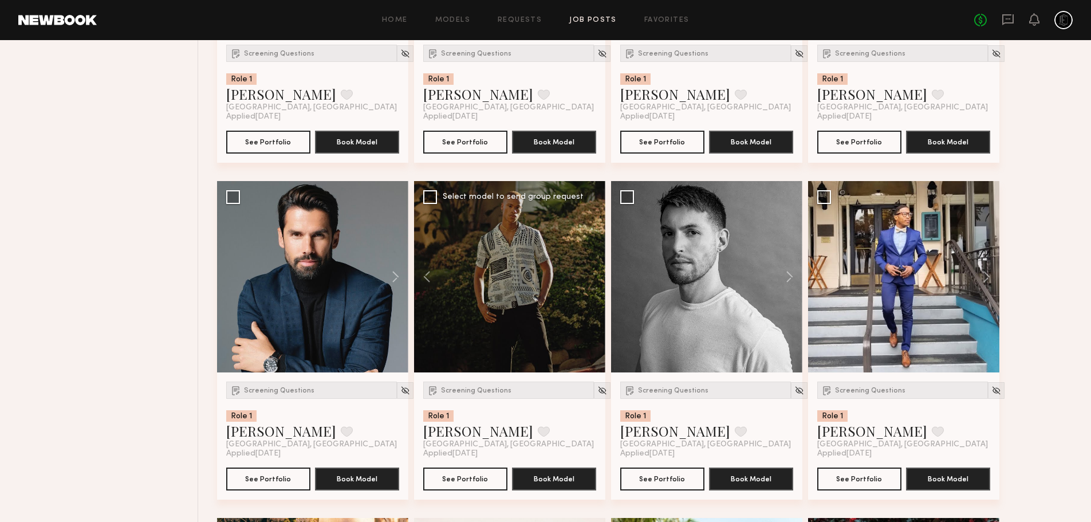
click at [594, 275] on div at bounding box center [509, 276] width 191 height 191
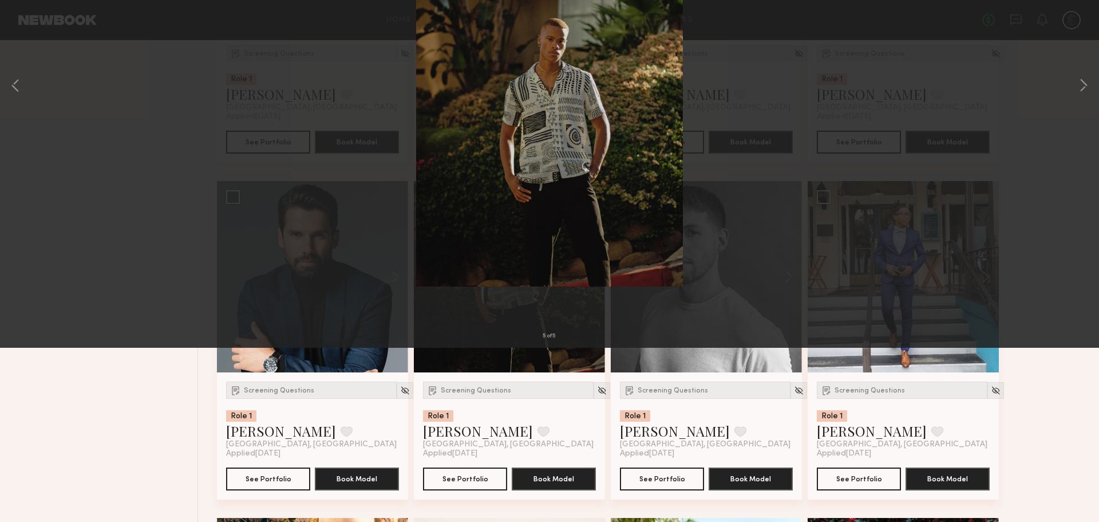
click at [26, 23] on button at bounding box center [26, 27] width 18 height 21
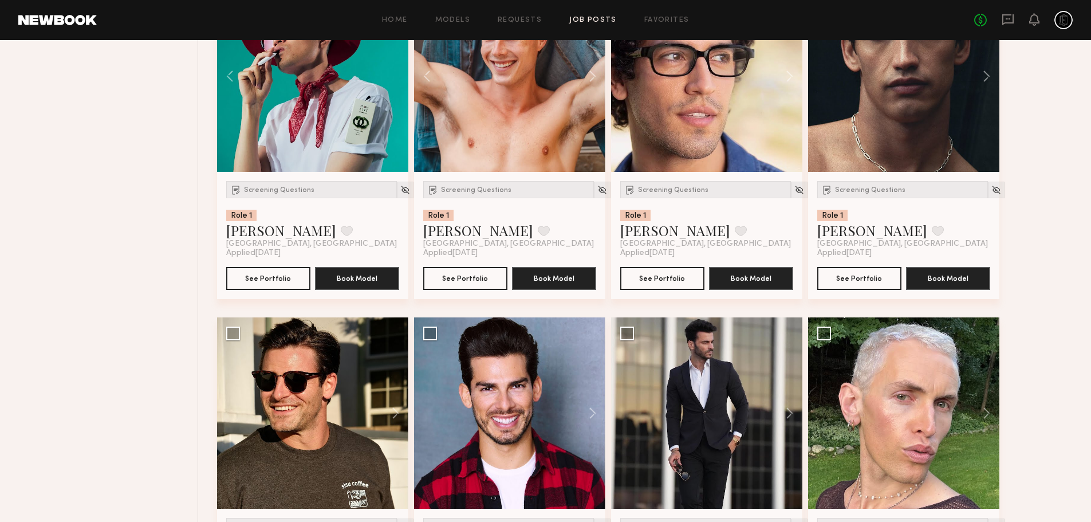
scroll to position [0, 0]
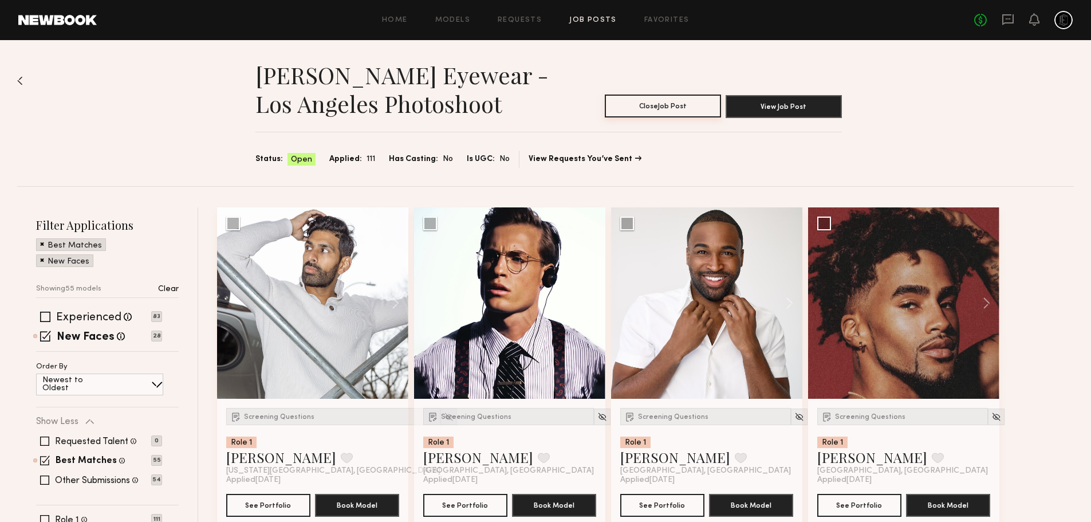
click at [663, 117] on section "Close Job Post View Job Post" at bounding box center [723, 106] width 237 height 23
click at [661, 106] on button "Close Job Post" at bounding box center [663, 105] width 116 height 23
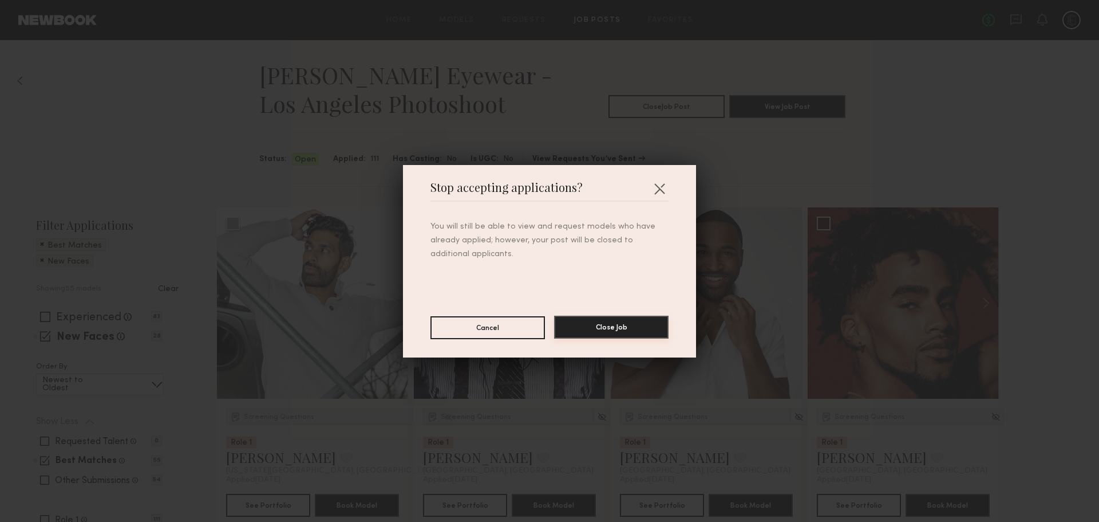
click at [607, 324] on button "Close Job" at bounding box center [611, 326] width 115 height 23
